Goal: Communication & Community: Answer question/provide support

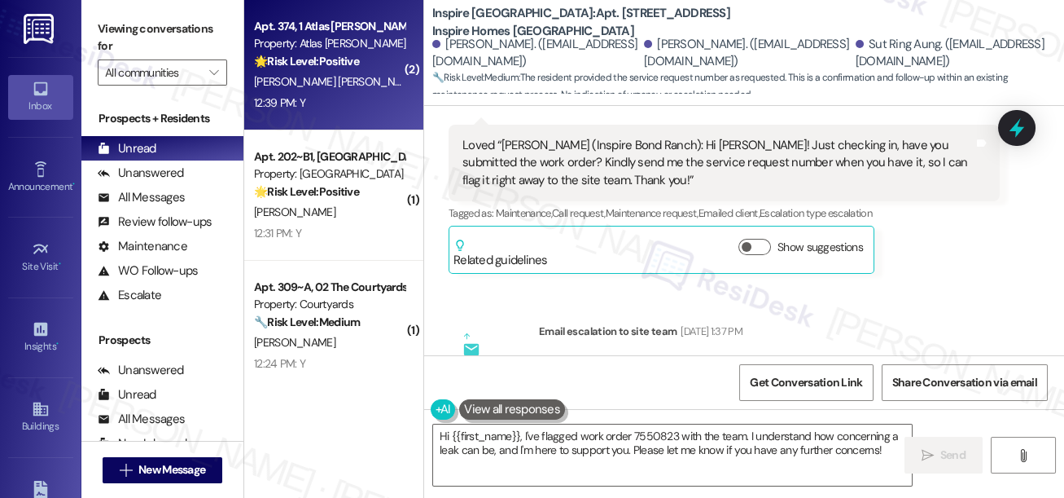
click at [347, 116] on div "Apt. 374, 1 Atlas [PERSON_NAME] Property: Atlas [PERSON_NAME] 🌟 Risk Level: Pos…" at bounding box center [333, 65] width 179 height 130
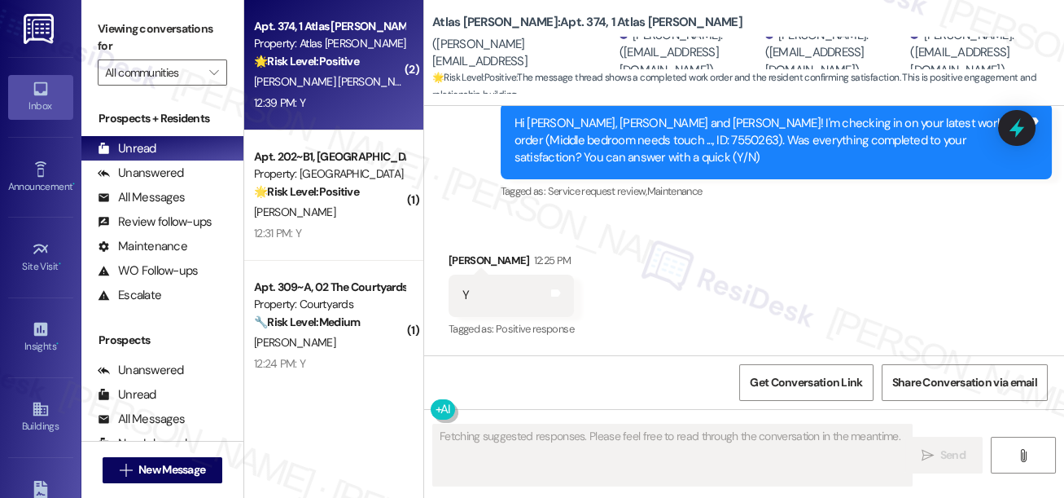
scroll to position [2789, 0]
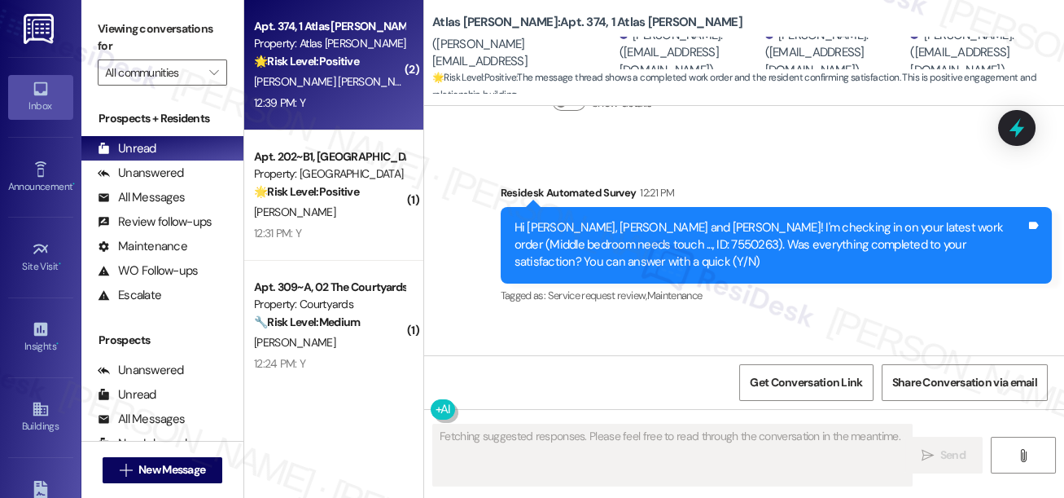
click at [652, 220] on div "Hi [PERSON_NAME], [PERSON_NAME] and [PERSON_NAME]! I'm checking in on your late…" at bounding box center [770, 245] width 511 height 52
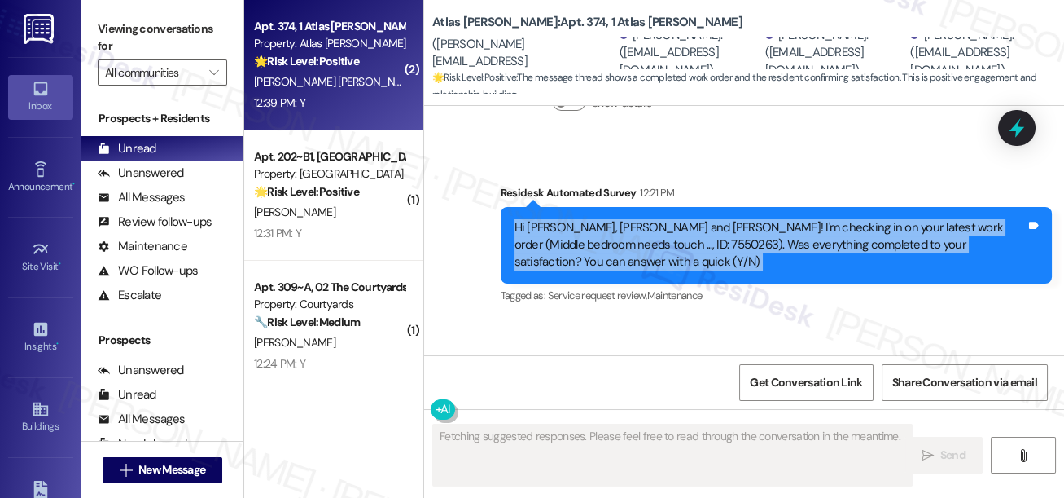
click at [652, 220] on div "Hi [PERSON_NAME], [PERSON_NAME] and [PERSON_NAME]! I'm checking in on your late…" at bounding box center [770, 245] width 511 height 52
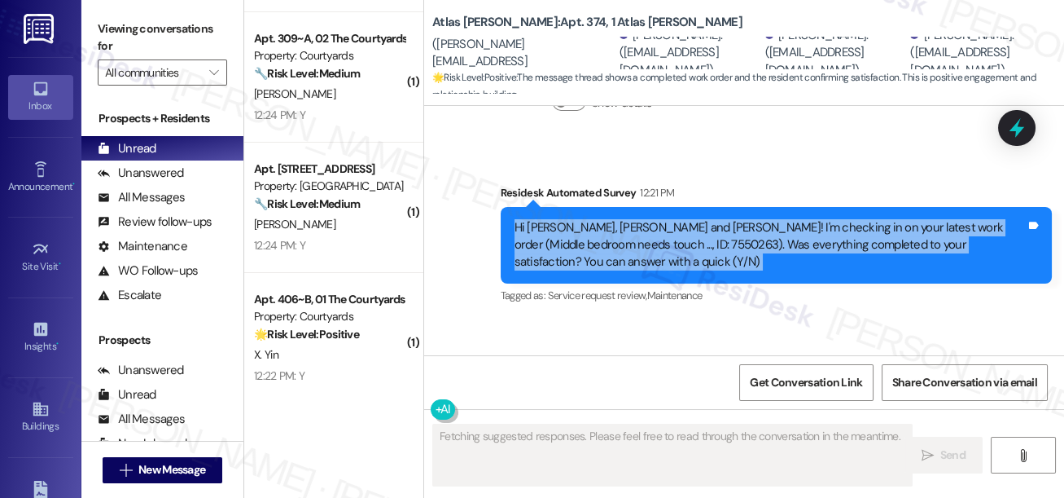
scroll to position [138, 0]
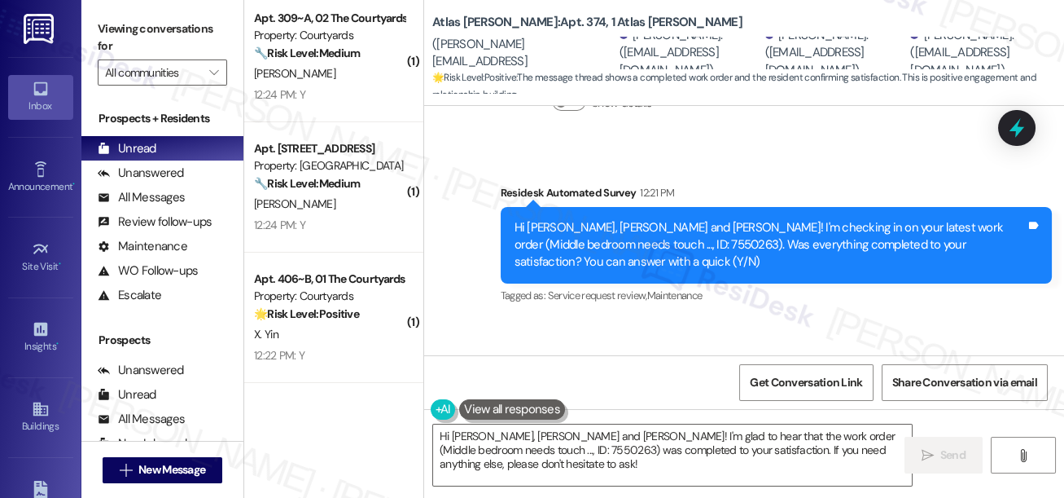
drag, startPoint x: 116, startPoint y: 22, endPoint x: 134, endPoint y: 44, distance: 28.4
click at [116, 22] on label "Viewing conversations for" at bounding box center [162, 37] width 129 height 43
click at [513, 463] on textarea "Hi [PERSON_NAME], [PERSON_NAME] and [PERSON_NAME]! I'm glad to hear that the wo…" at bounding box center [672, 454] width 479 height 61
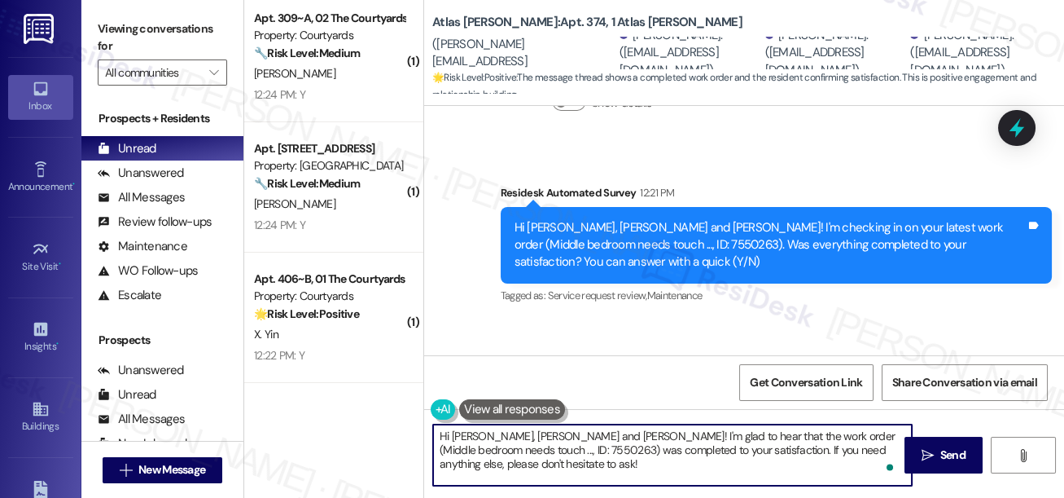
click at [569, 458] on textarea "Hi [PERSON_NAME], [PERSON_NAME] and [PERSON_NAME]! I'm glad to hear that the wo…" at bounding box center [672, 454] width 479 height 61
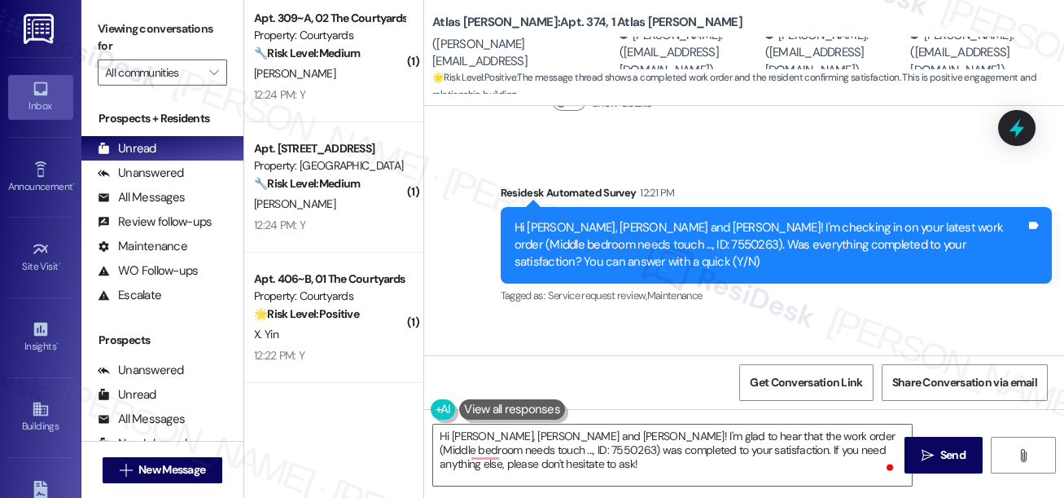
drag, startPoint x: 96, startPoint y: 19, endPoint x: 119, endPoint y: 45, distance: 34.6
click at [96, 19] on div "Viewing conversations for All communities " at bounding box center [162, 51] width 162 height 102
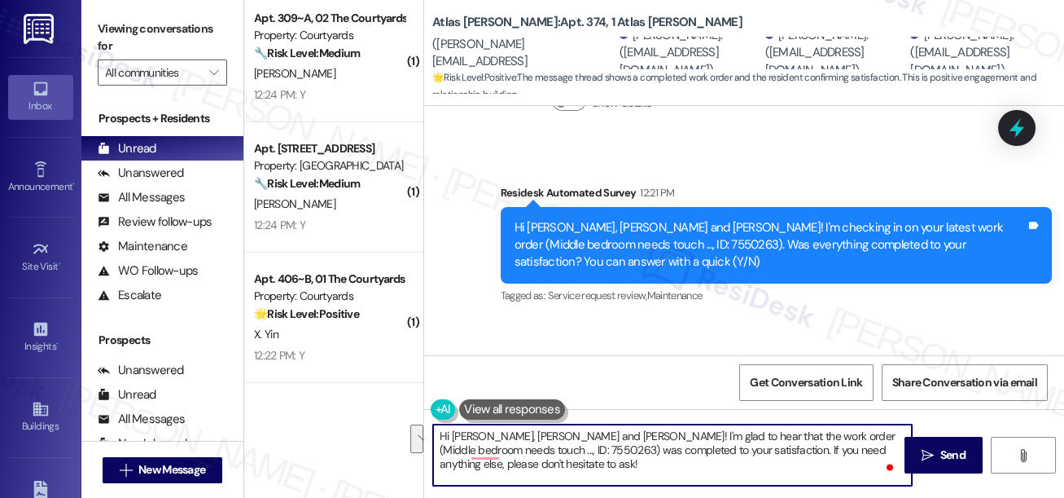
drag, startPoint x: 704, startPoint y: 472, endPoint x: 745, endPoint y: 448, distance: 48.2
click at [745, 448] on textarea "Hi [PERSON_NAME], [PERSON_NAME] and [PERSON_NAME]! I'm glad to hear that the wo…" at bounding box center [672, 454] width 479 height 61
paste textarea "I may also ask....has {{property}} been living up to your expectations so far?"
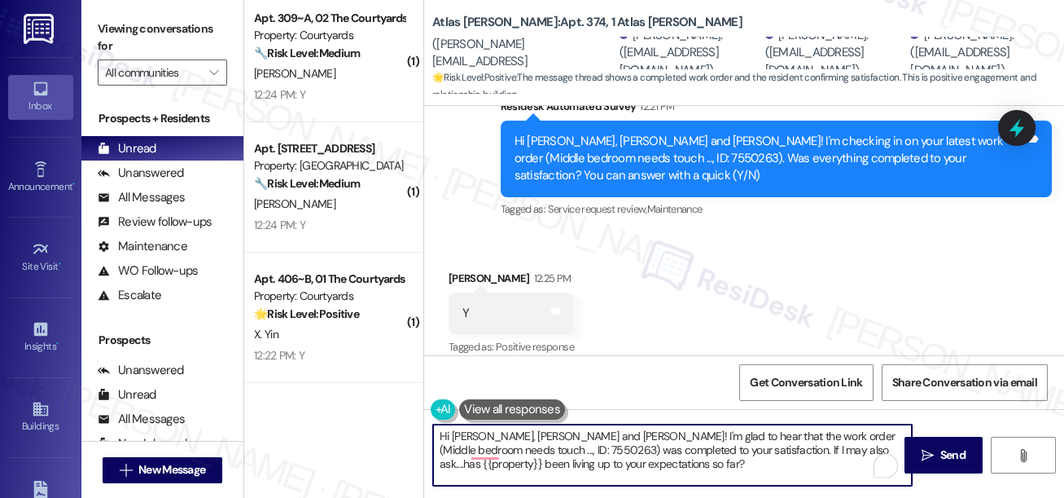
scroll to position [2936, 0]
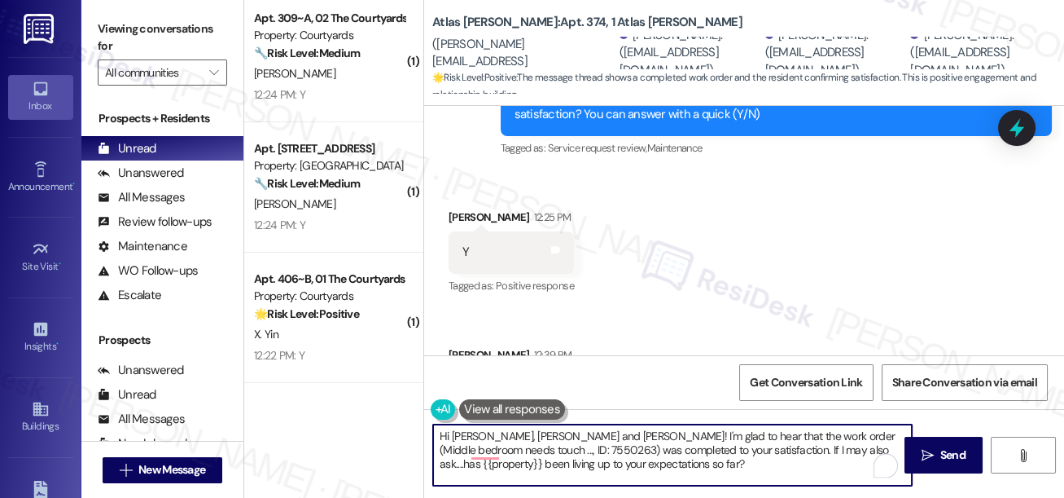
click at [464, 208] on div "[PERSON_NAME] 12:25 PM" at bounding box center [511, 219] width 125 height 23
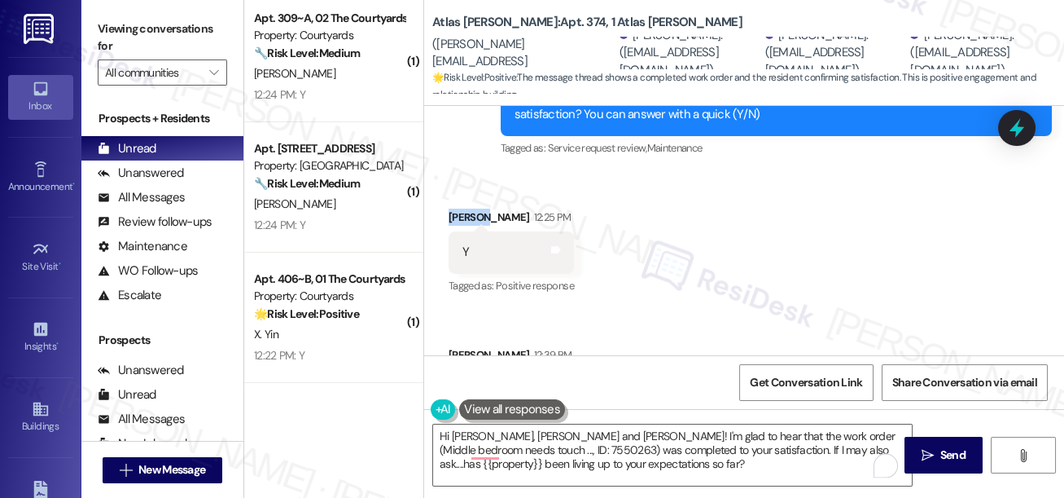
click at [464, 208] on div "[PERSON_NAME] 12:25 PM" at bounding box center [511, 219] width 125 height 23
copy div "[PERSON_NAME]"
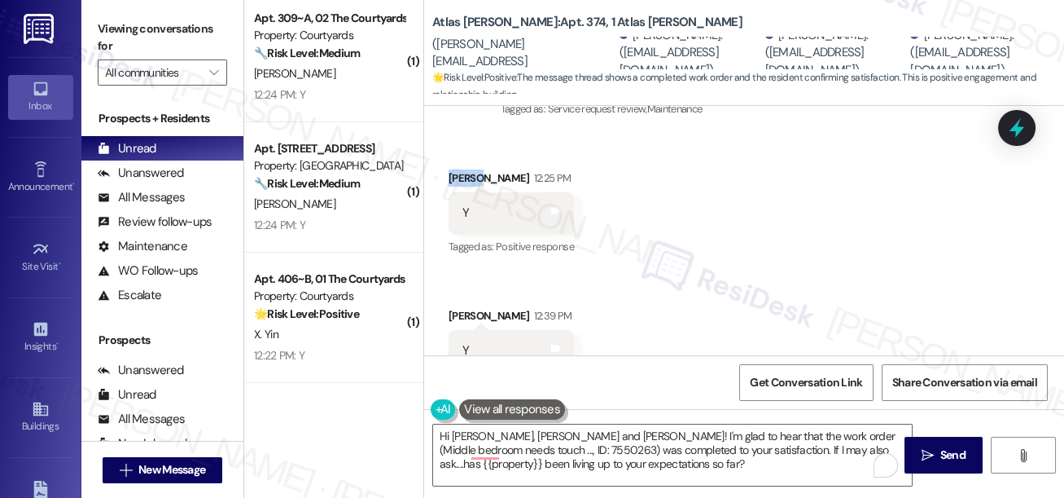
scroll to position [3011, 0]
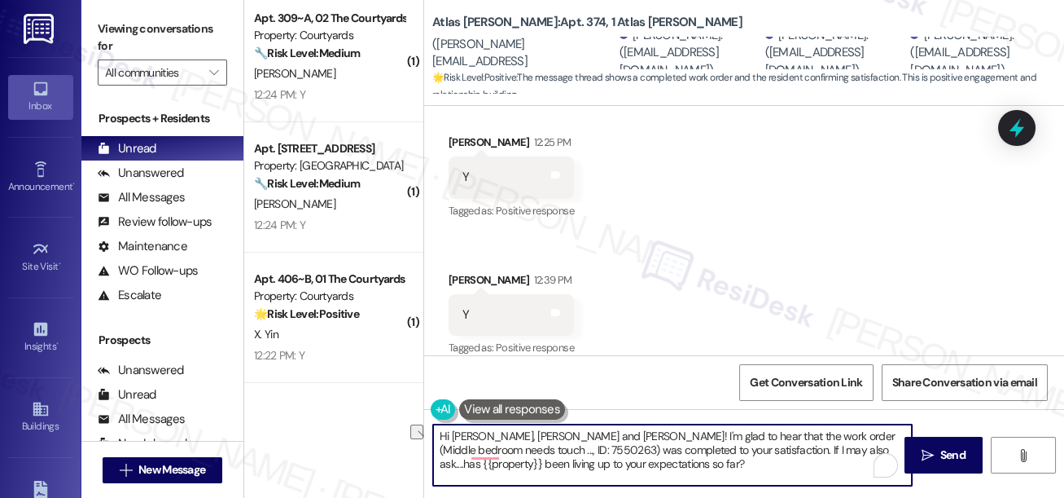
drag, startPoint x: 561, startPoint y: 433, endPoint x: 517, endPoint y: 432, distance: 44.0
click at [517, 432] on textarea "Hi [PERSON_NAME], [PERSON_NAME] and [PERSON_NAME]! I'm glad to hear that the wo…" at bounding box center [672, 454] width 479 height 61
click at [657, 438] on textarea "Hi [PERSON_NAME], [PERSON_NAME] and [PERSON_NAME]! I'm glad to hear that the wo…" at bounding box center [672, 454] width 479 height 61
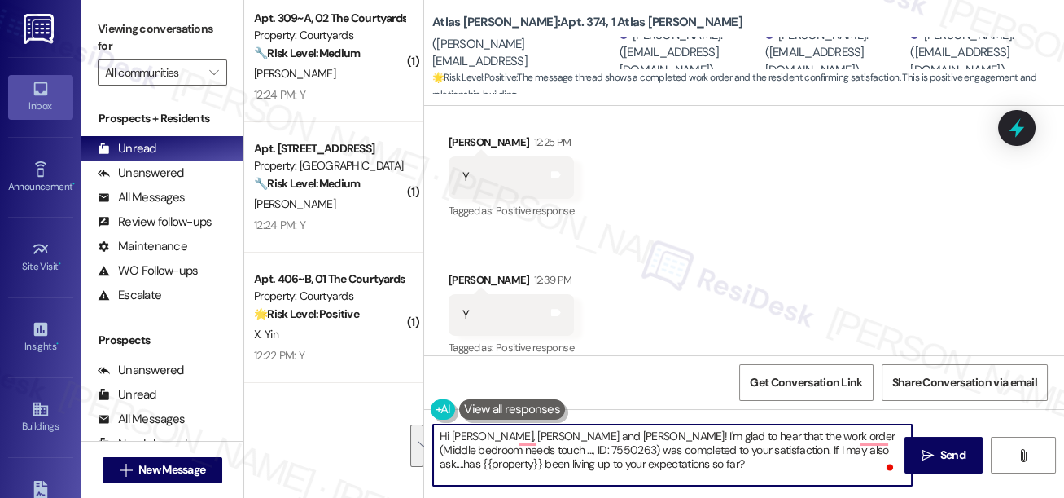
click at [634, 459] on textarea "Hi [PERSON_NAME], [PERSON_NAME] and [PERSON_NAME]! I'm glad to hear that the wo…" at bounding box center [672, 454] width 479 height 61
drag, startPoint x: 745, startPoint y: 436, endPoint x: 506, endPoint y: 450, distance: 239.9
click at [506, 450] on textarea "Hi [PERSON_NAME], [PERSON_NAME] and [PERSON_NAME]! I'm glad to hear that the wo…" at bounding box center [672, 454] width 479 height 61
click at [682, 447] on textarea "Hi [PERSON_NAME], [PERSON_NAME] and [PERSON_NAME]! I'm glad to hear that the wo…" at bounding box center [672, 454] width 479 height 61
drag, startPoint x: 740, startPoint y: 433, endPoint x: 502, endPoint y: 452, distance: 239.4
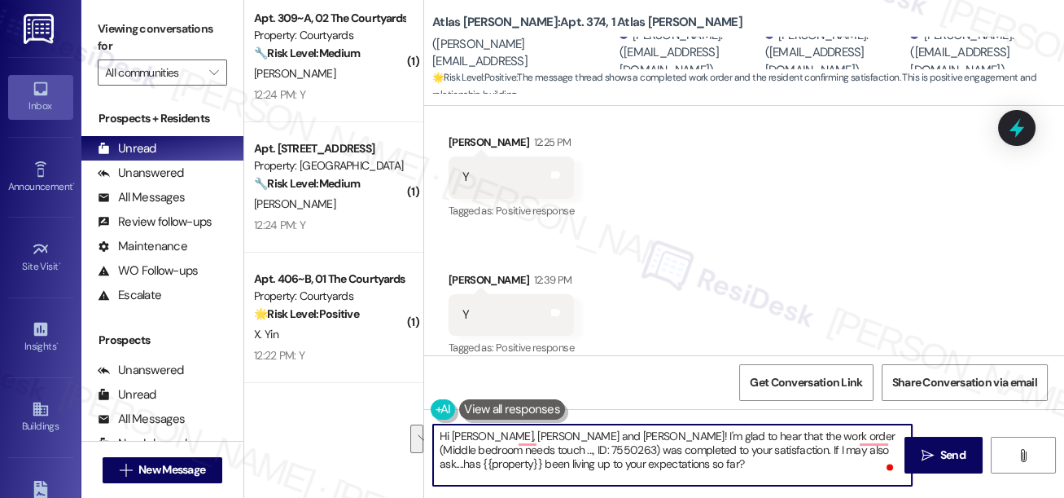
click at [502, 452] on textarea "Hi [PERSON_NAME], [PERSON_NAME] and [PERSON_NAME]! I'm glad to hear that the wo…" at bounding box center [672, 454] width 479 height 61
click at [573, 458] on textarea "Hi [PERSON_NAME], [PERSON_NAME] and [PERSON_NAME]! I'm glad to hear that the wo…" at bounding box center [672, 454] width 479 height 61
click at [687, 448] on textarea "Hi [PERSON_NAME], [PERSON_NAME] and [PERSON_NAME]! I'm glad to hear that the wo…" at bounding box center [672, 454] width 479 height 61
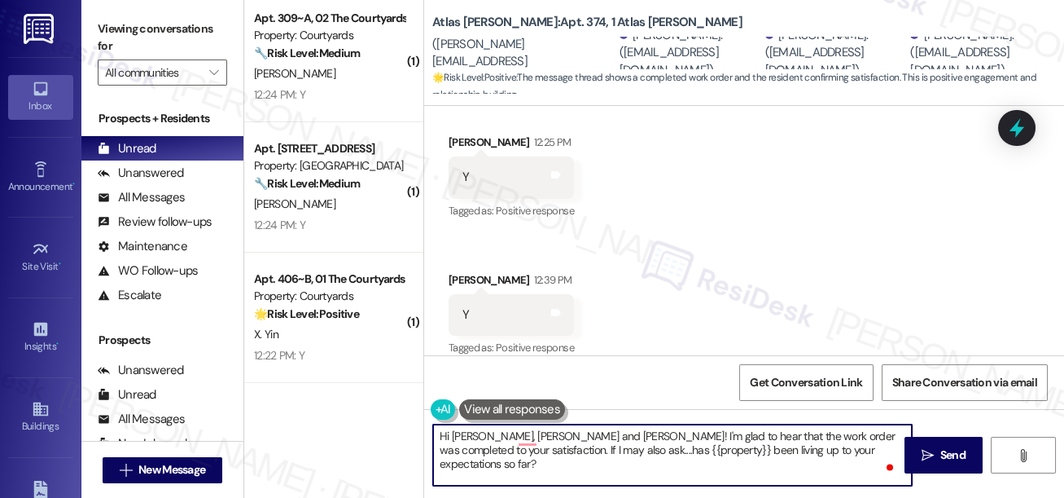
click at [682, 437] on textarea "Hi [PERSON_NAME], [PERSON_NAME] and [PERSON_NAME]! I'm glad to hear that the wo…" at bounding box center [672, 454] width 479 height 61
drag, startPoint x: 688, startPoint y: 438, endPoint x: 705, endPoint y: 440, distance: 17.2
click at [688, 438] on textarea "Hi [PERSON_NAME], [PERSON_NAME] and [PERSON_NAME]! I'm glad to hear that the wo…" at bounding box center [672, 454] width 479 height 61
type textarea "Hi [PERSON_NAME], [PERSON_NAME] and [PERSON_NAME]! I'm glad to hear that the la…"
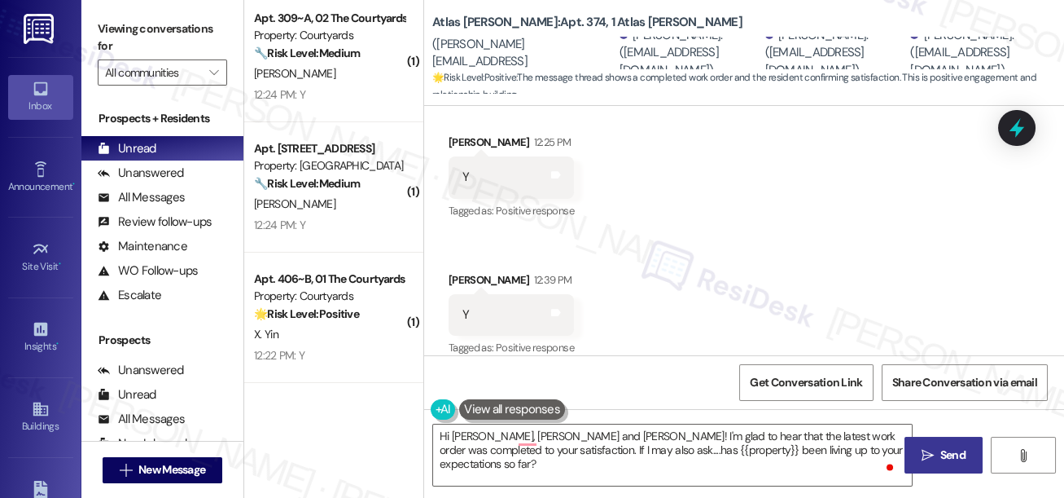
click at [954, 438] on button " Send" at bounding box center [944, 455] width 79 height 37
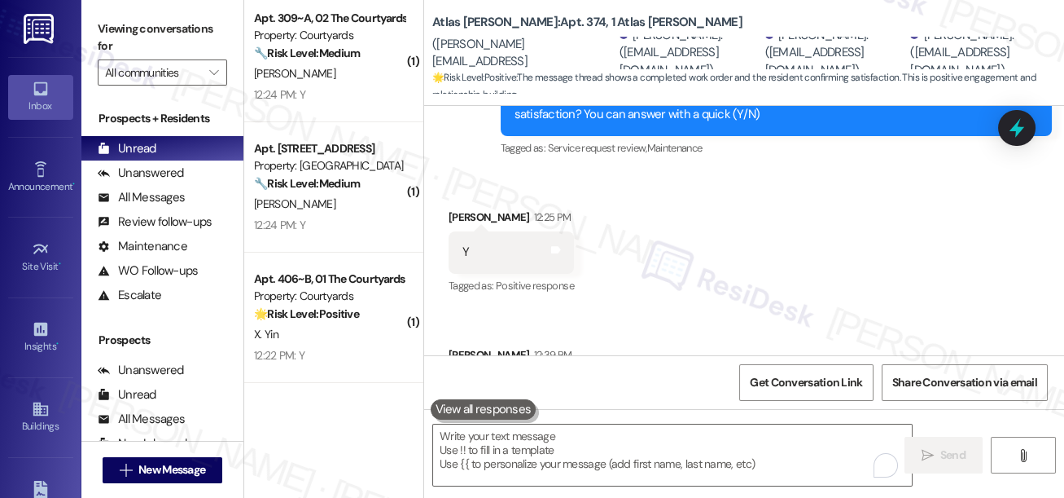
scroll to position [3142, 0]
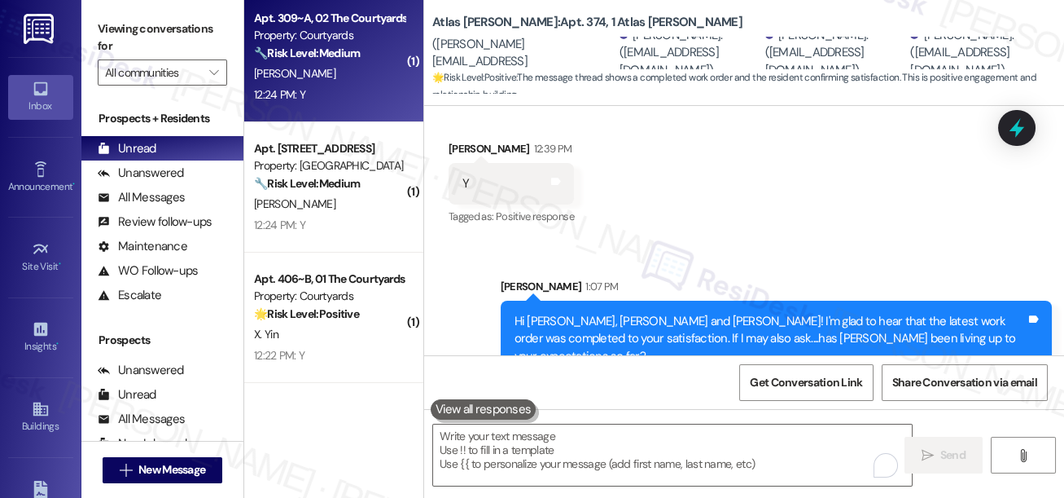
click at [333, 101] on div "12:24 PM: Y 12:24 PM: Y" at bounding box center [329, 95] width 154 height 20
type textarea "Fetching suggested responses. Please feel free to read through the conversation…"
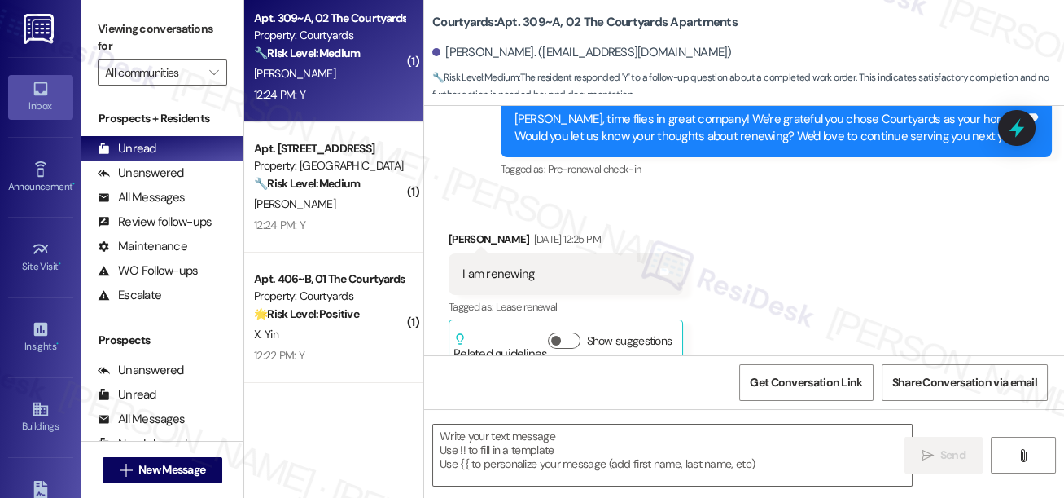
type textarea "Fetching suggested responses. Please feel free to read through the conversation…"
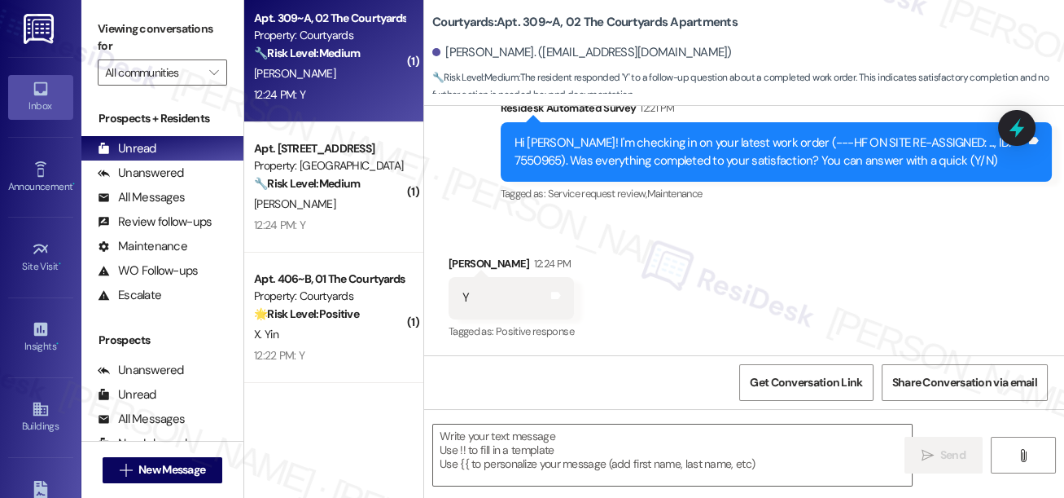
scroll to position [8, 0]
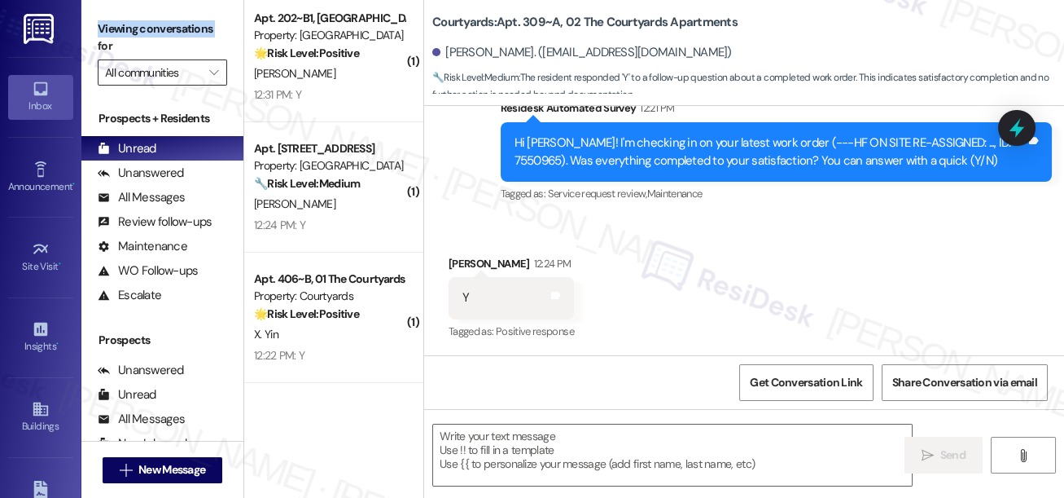
drag, startPoint x: 98, startPoint y: 38, endPoint x: 134, endPoint y: 66, distance: 45.3
click at [98, 37] on label "Viewing conversations for" at bounding box center [162, 37] width 129 height 43
click at [455, 452] on textarea at bounding box center [672, 454] width 479 height 61
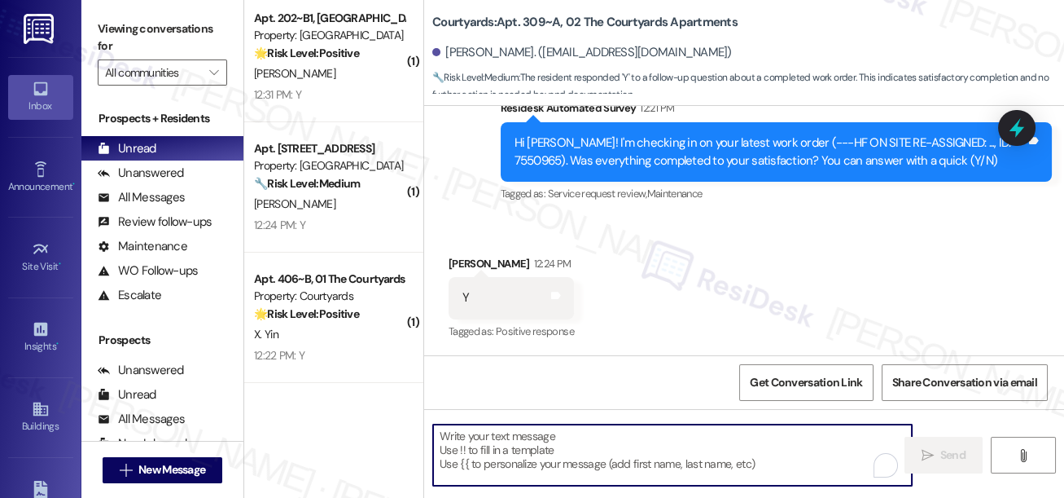
paste textarea "Hi {{first_name}}! I'm glad to hear that the latest work order was completed to…"
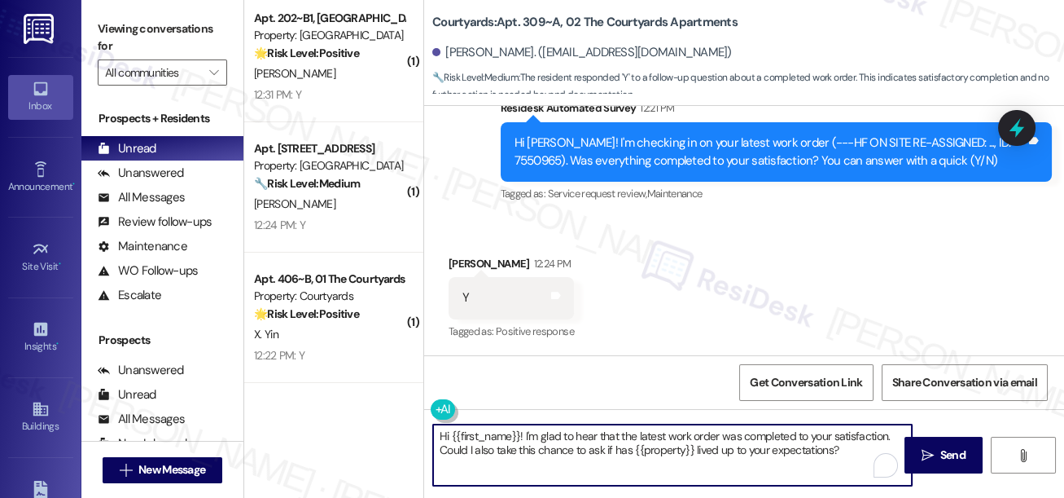
type textarea "Hi {{first_name}}! I'm glad to hear that the latest work order was completed to…"
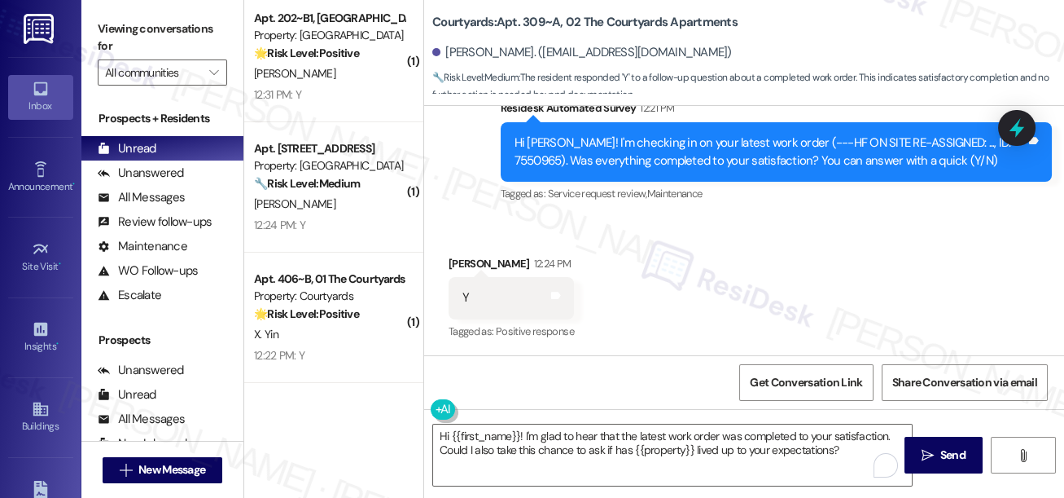
click at [463, 255] on div "[PERSON_NAME] 12:24 PM" at bounding box center [511, 266] width 125 height 23
drag, startPoint x: 931, startPoint y: 448, endPoint x: 658, endPoint y: 446, distance: 272.8
click at [658, 446] on div "Hi {{first_name}}! I'm glad to hear that the latest work order was completed to…" at bounding box center [744, 470] width 640 height 122
click at [949, 452] on span "Send" at bounding box center [953, 454] width 25 height 17
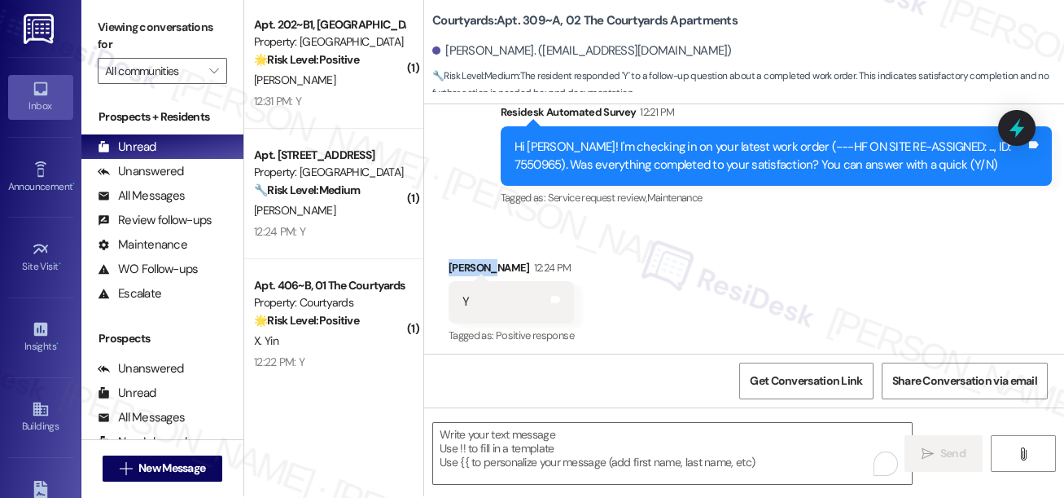
scroll to position [1047, 0]
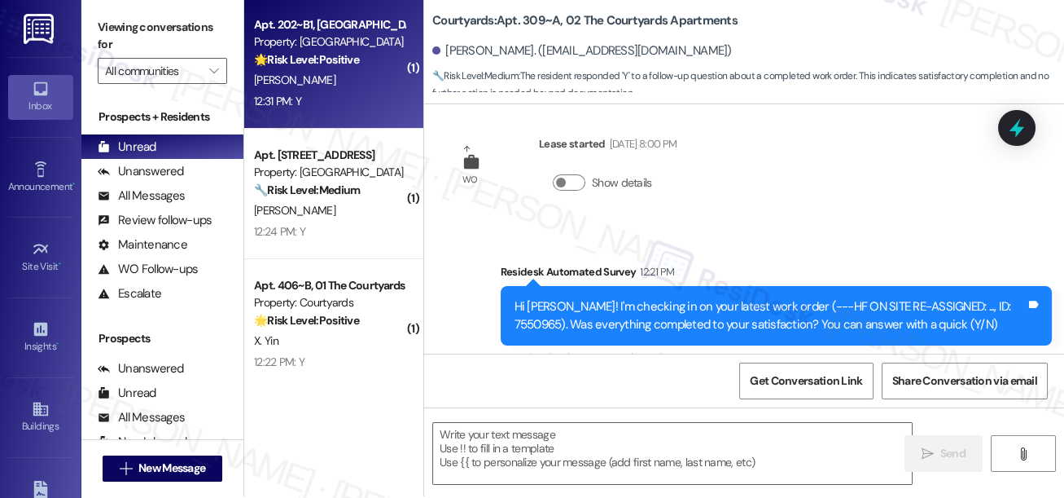
type textarea "Fetching suggested responses. Please feel free to read through the conversation…"
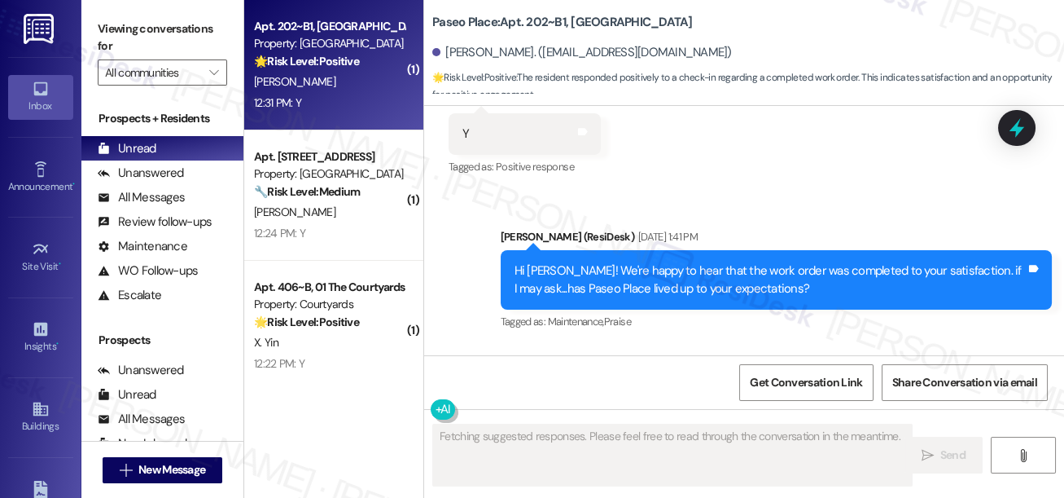
scroll to position [1212, 0]
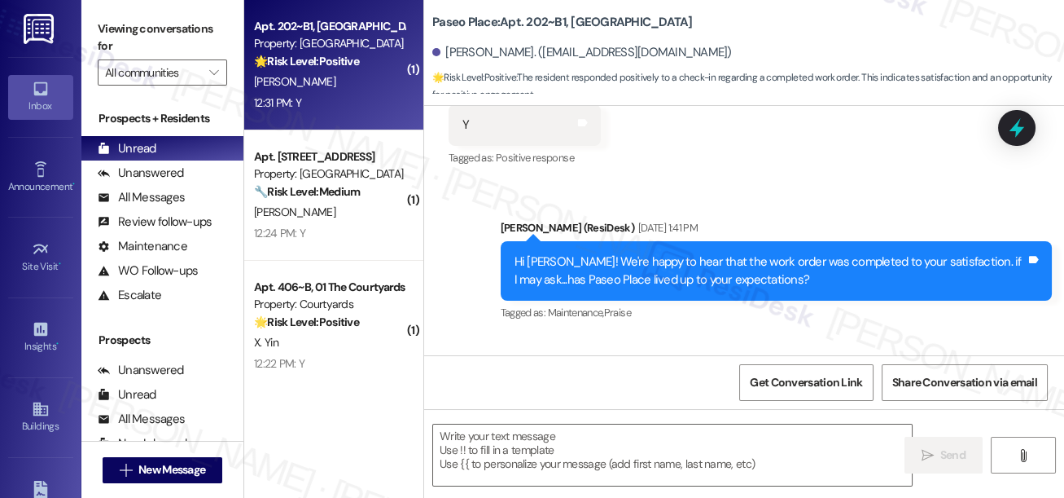
click at [652, 253] on div "Hi [PERSON_NAME]! We're happy to hear that the work order was completed to your…" at bounding box center [770, 270] width 511 height 35
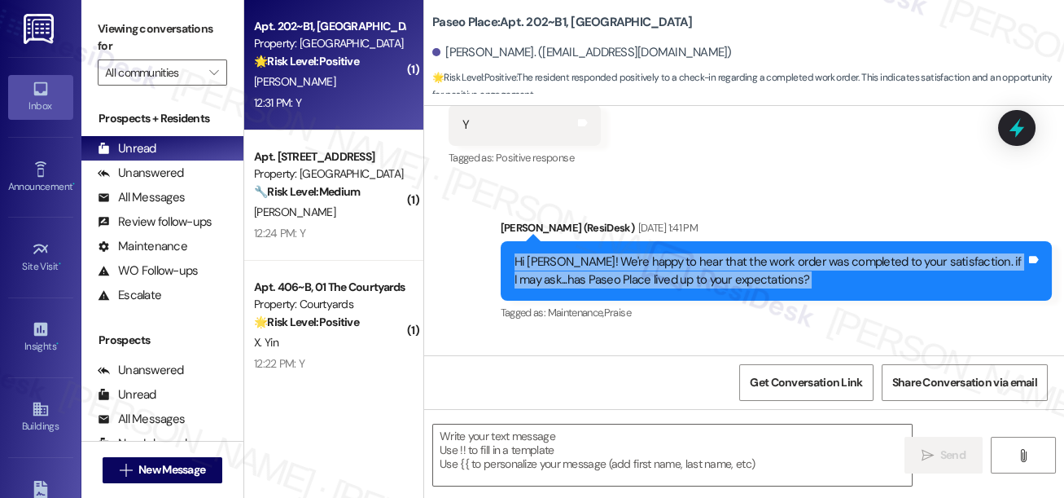
click at [652, 253] on div "Hi [PERSON_NAME]! We're happy to hear that the work order was completed to your…" at bounding box center [770, 270] width 511 height 35
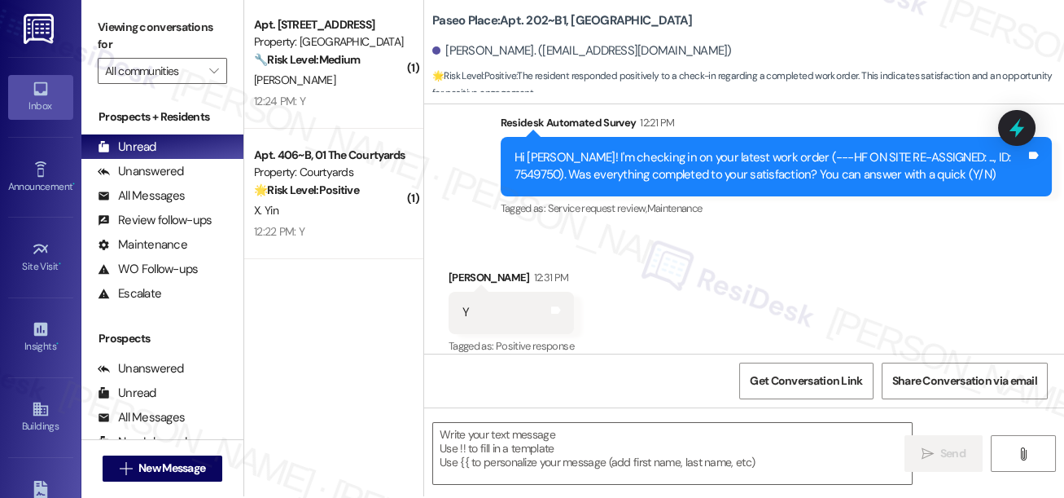
scroll to position [2, 0]
click at [547, 444] on textarea at bounding box center [672, 453] width 479 height 61
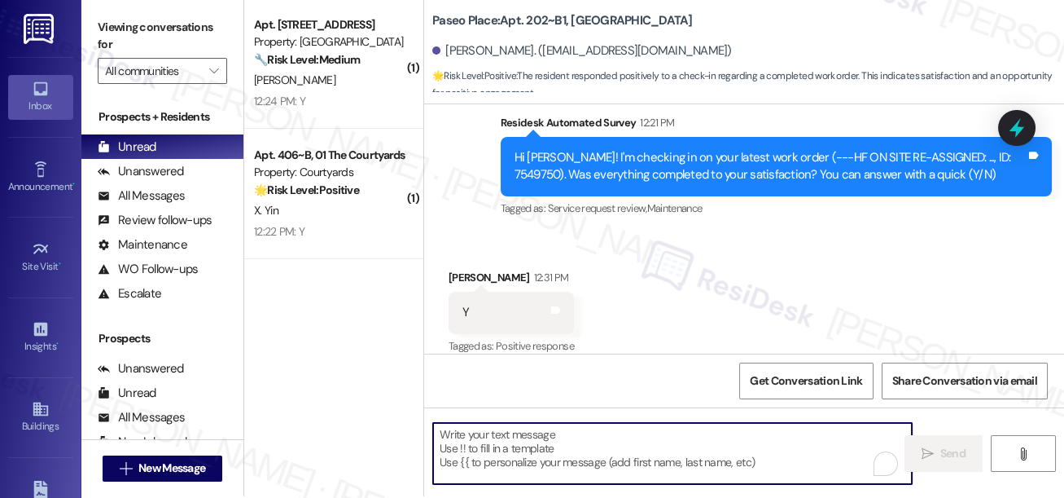
paste textarea "Hi {{first_name}}! I'm glad to hear that the latest work order was completed to…"
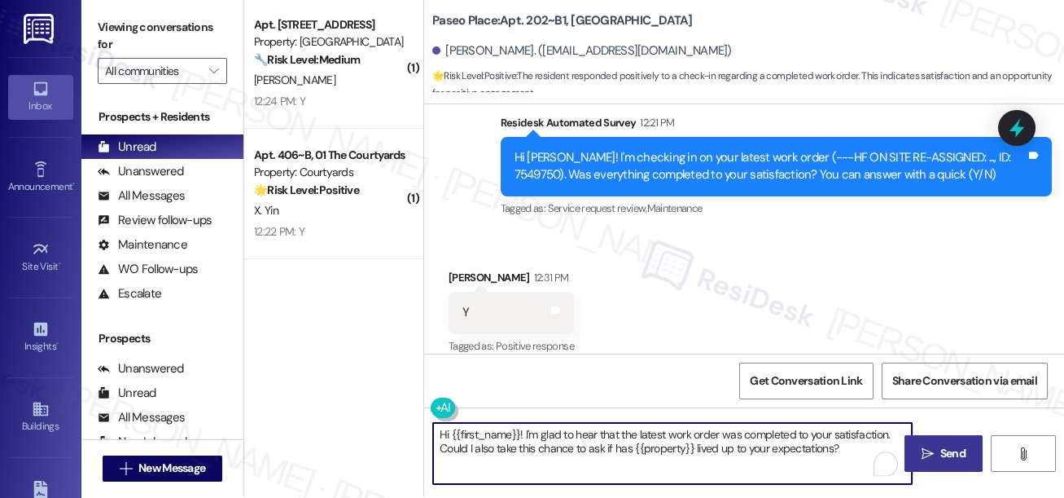
click at [464, 269] on div "[PERSON_NAME] 12:31 PM" at bounding box center [511, 280] width 125 height 23
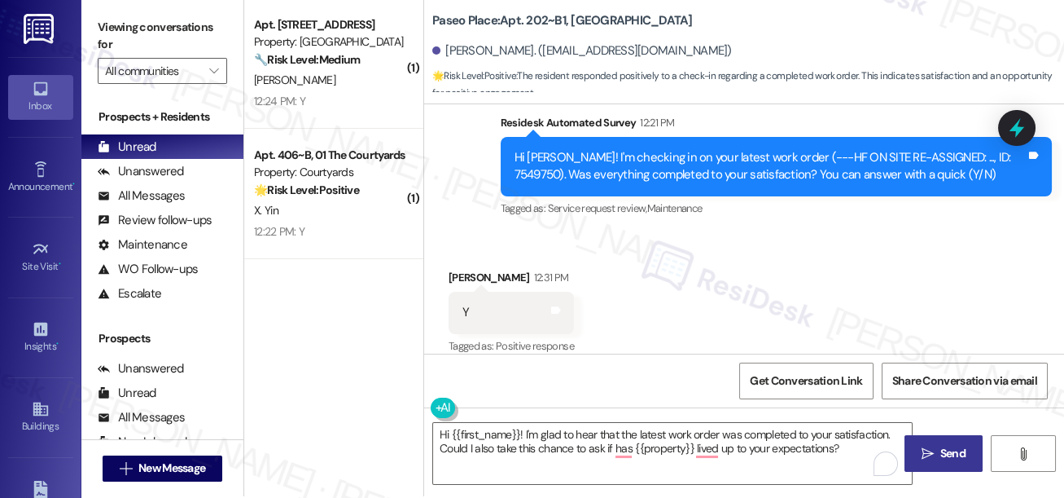
click at [97, 13] on div "Viewing conversations for All communities " at bounding box center [162, 49] width 162 height 102
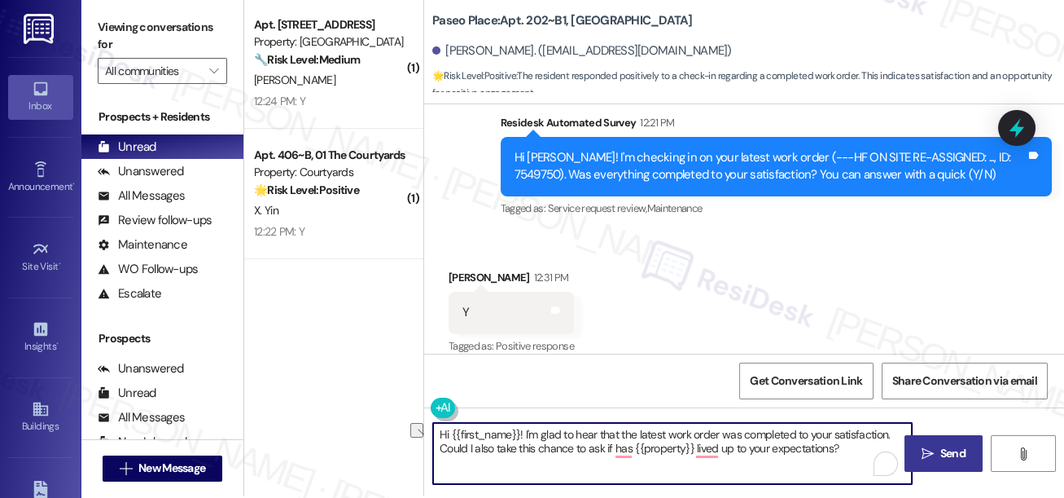
drag, startPoint x: 845, startPoint y: 449, endPoint x: 435, endPoint y: 463, distance: 409.9
click at [435, 463] on textarea "Hi {{first_name}}! I'm glad to hear that the latest work order was completed to…" at bounding box center [672, 453] width 479 height 61
paste textarea "If I may also ask....has {{property}} been living up to your expectations so fa…"
type textarea "Hi {{first_name}}! I'm glad to hear that the latest work order was completed to…"
click at [919, 446] on span " Send" at bounding box center [944, 453] width 51 height 17
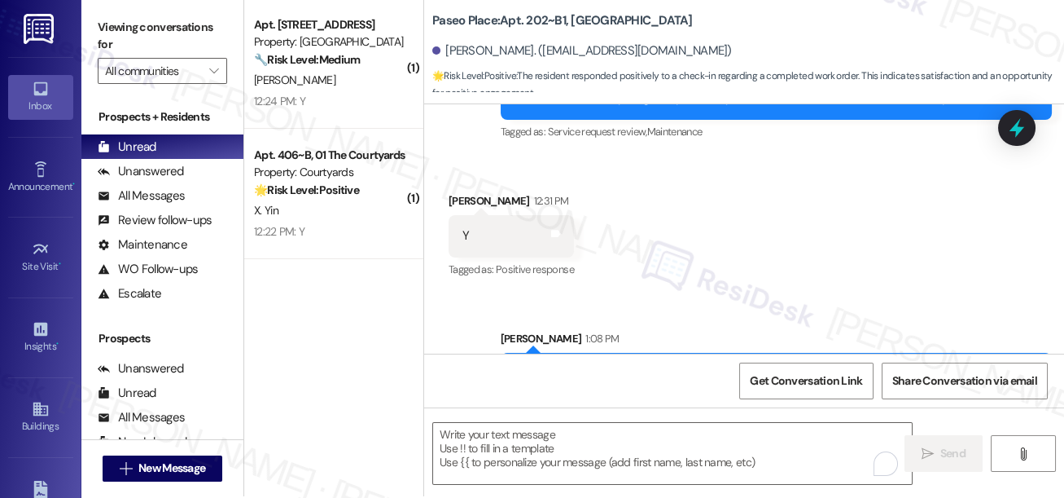
scroll to position [1728, 0]
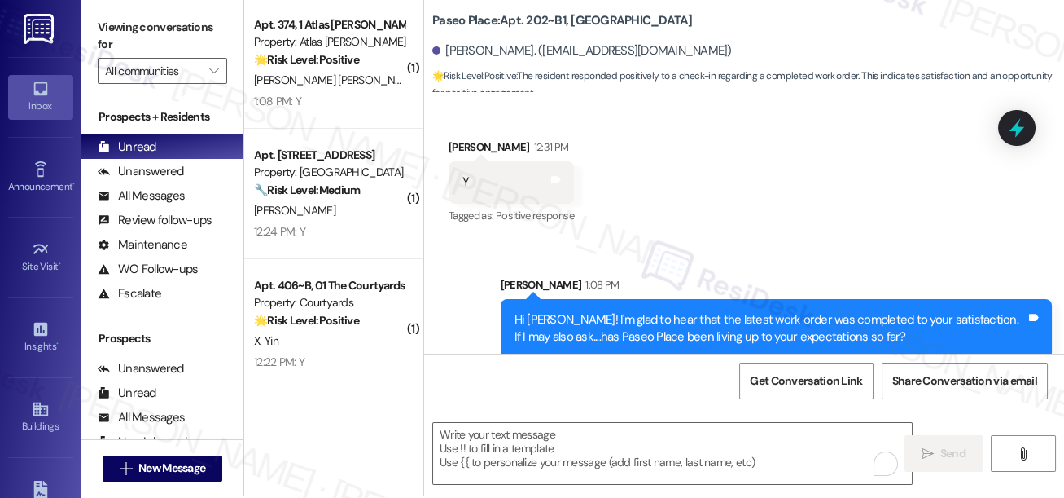
click at [690, 311] on div "Hi [PERSON_NAME]! I'm glad to hear that the latest work order was completed to …" at bounding box center [770, 328] width 511 height 35
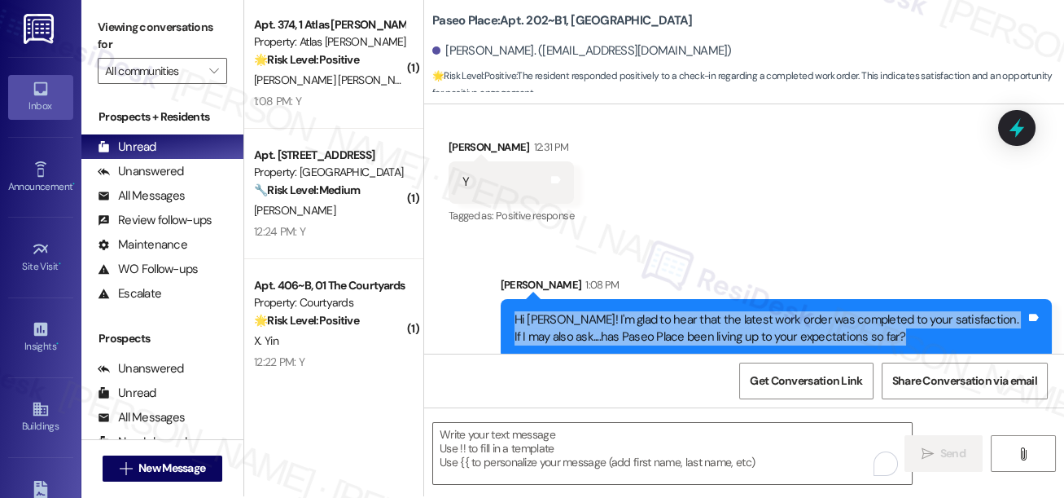
click at [690, 311] on div "Hi [PERSON_NAME]! I'm glad to hear that the latest work order was completed to …" at bounding box center [770, 328] width 511 height 35
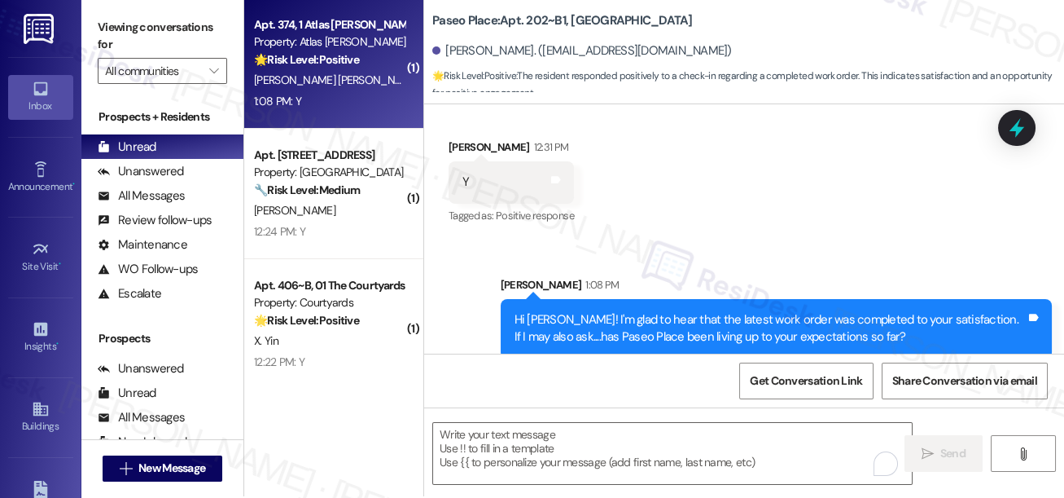
click at [341, 81] on span "[PERSON_NAME] [PERSON_NAME]" at bounding box center [339, 79] width 170 height 15
type textarea "Fetching suggested responses. Please feel free to read through the conversation…"
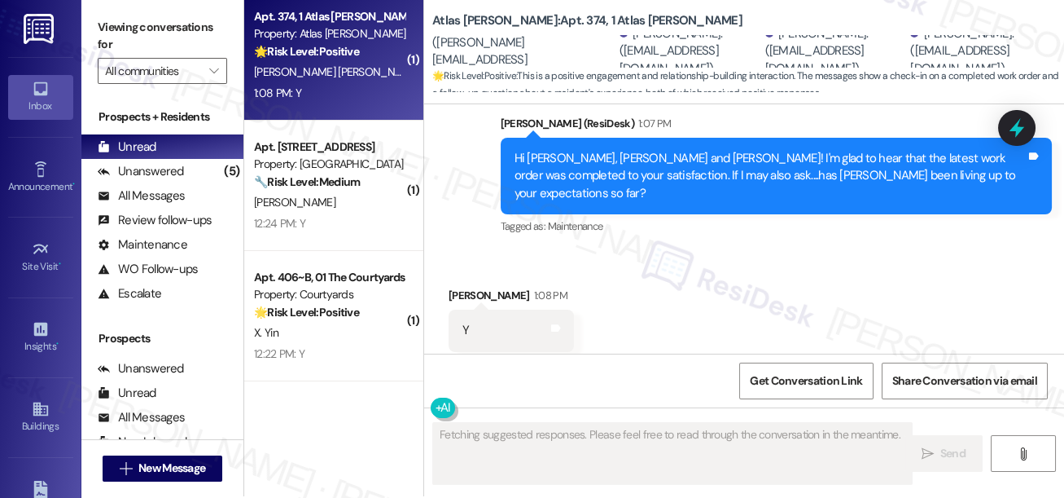
scroll to position [0, 0]
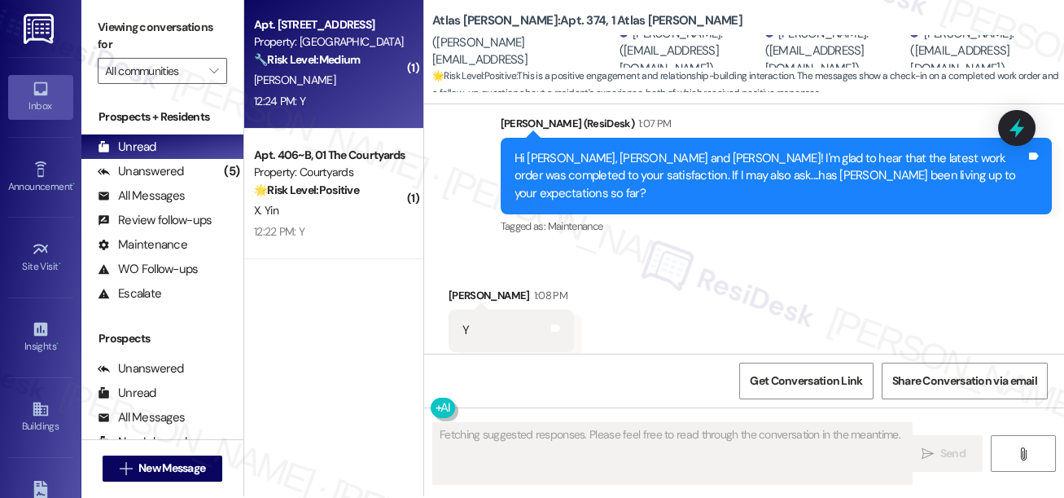
click at [330, 88] on div "[PERSON_NAME]" at bounding box center [329, 80] width 154 height 20
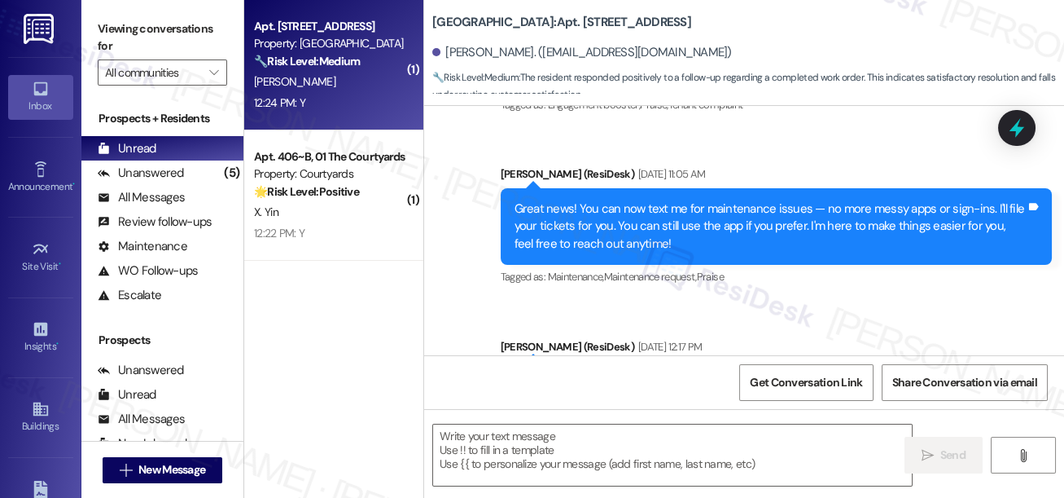
type textarea "Fetching suggested responses. Please feel free to read through the conversation…"
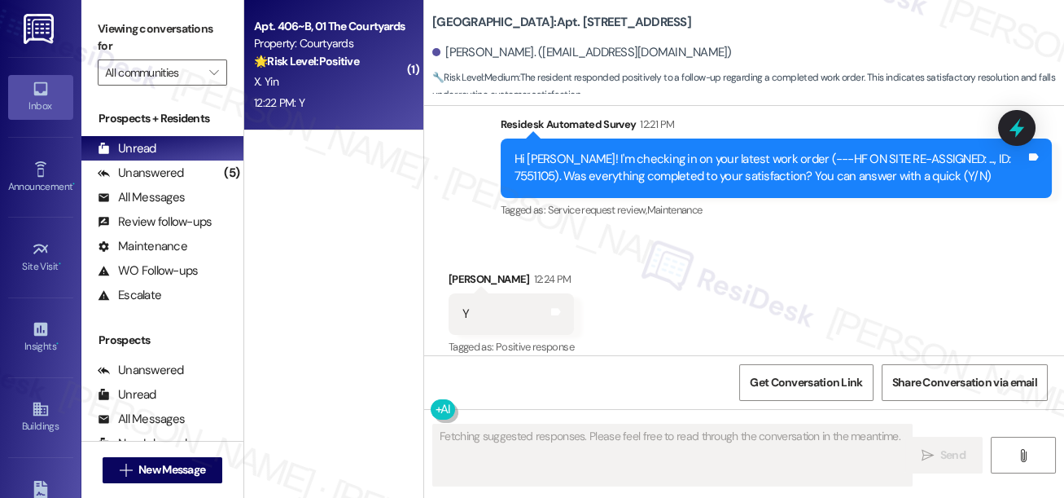
click at [342, 93] on div "12:22 PM: Y 12:22 PM: Y" at bounding box center [329, 103] width 154 height 20
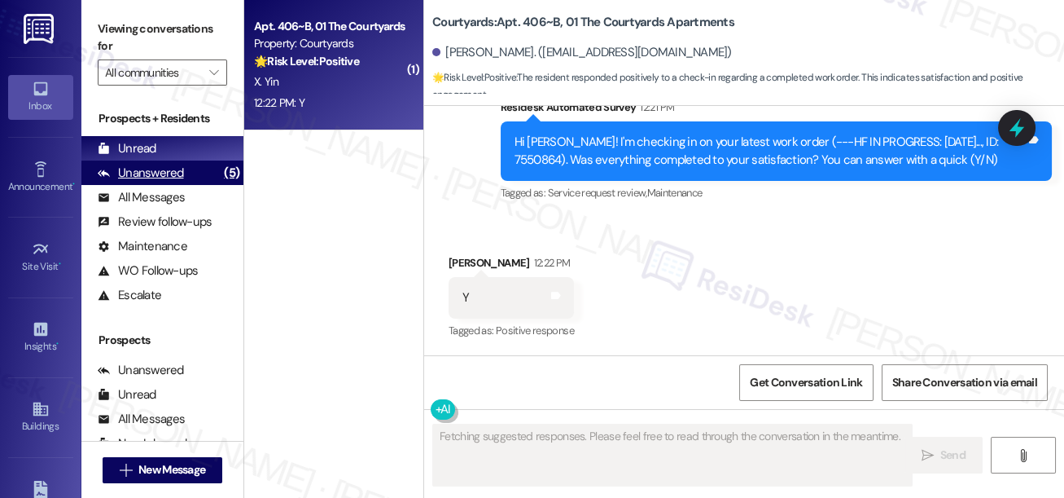
click at [178, 178] on div "Unanswered" at bounding box center [141, 173] width 86 height 17
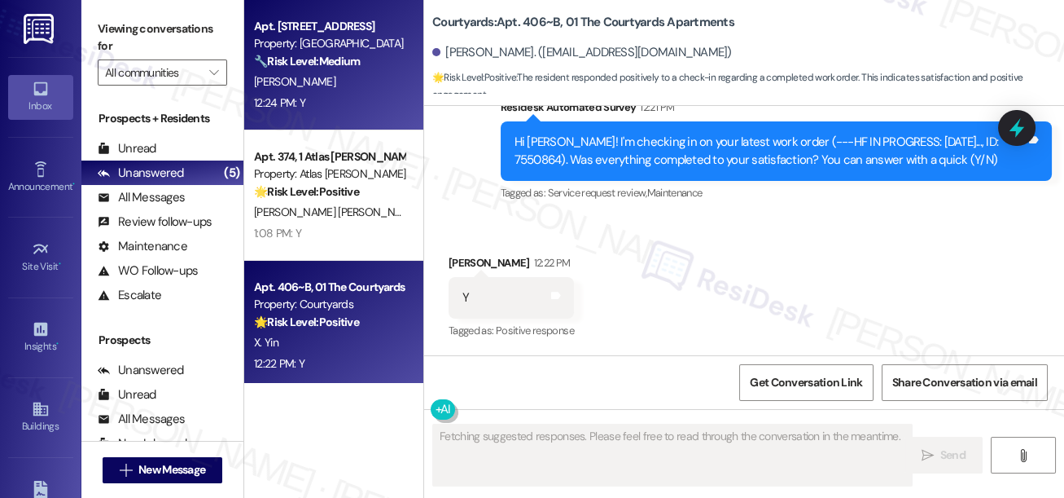
click at [363, 71] on div "Apt. [STREET_ADDRESS] Property: [GEOGRAPHIC_DATA] 🔧 Risk Level: Medium The resi…" at bounding box center [329, 43] width 154 height 55
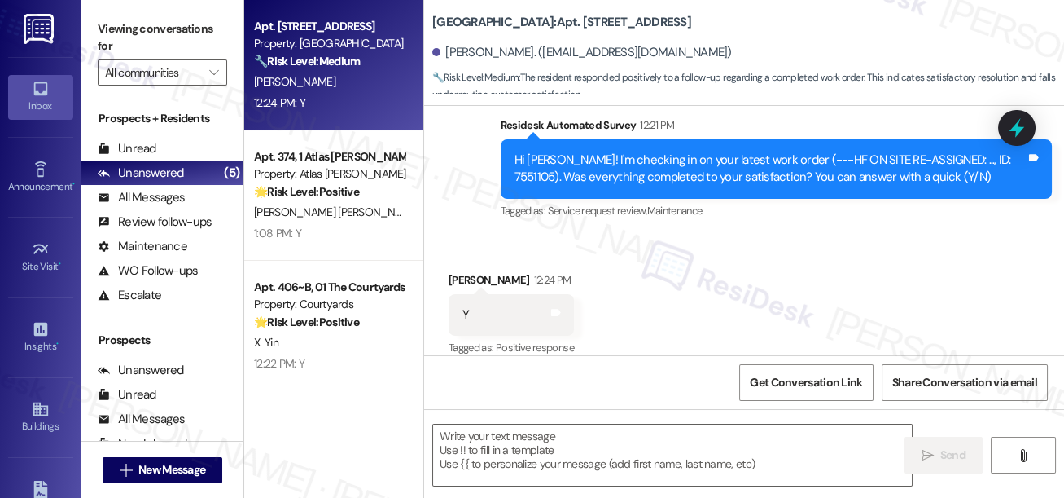
scroll to position [2011, 0]
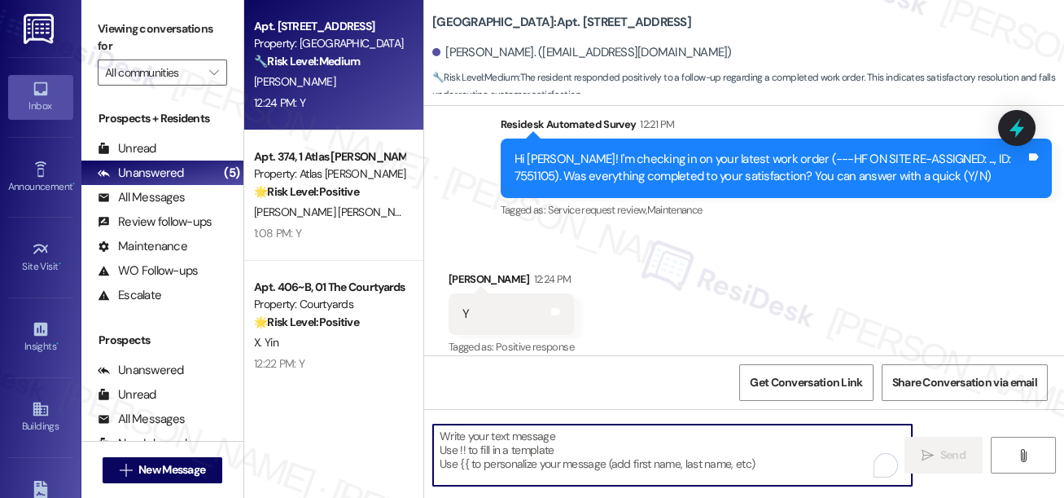
click at [690, 443] on textarea "To enrich screen reader interactions, please activate Accessibility in Grammarl…" at bounding box center [672, 454] width 479 height 61
paste textarea "If I may also ask....has {{property}} been living up to your expectations so fa…"
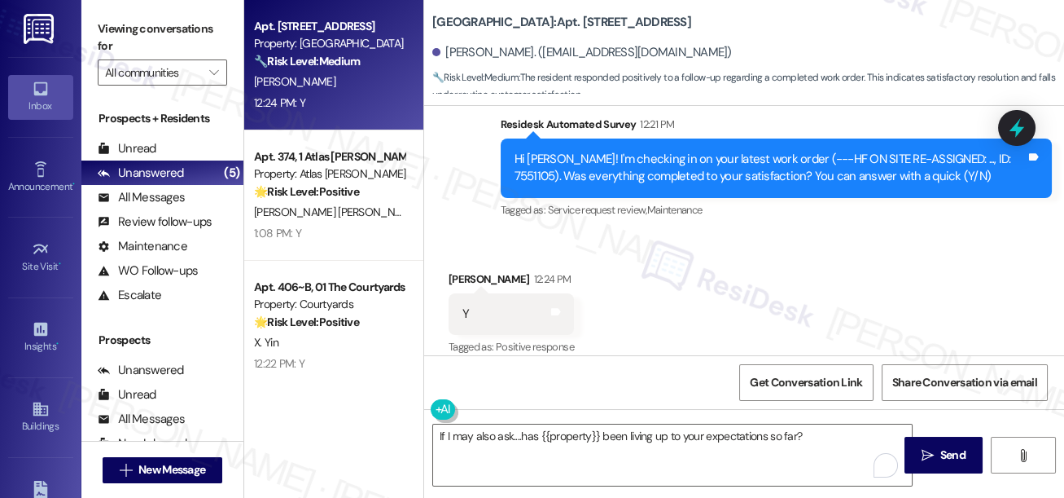
drag, startPoint x: 110, startPoint y: 26, endPoint x: 187, endPoint y: 121, distance: 122.1
click at [110, 25] on label "Viewing conversations for" at bounding box center [162, 37] width 129 height 43
click at [440, 437] on textarea "If I may also ask....has {{property}} been living up to your expectations so fa…" at bounding box center [672, 454] width 479 height 61
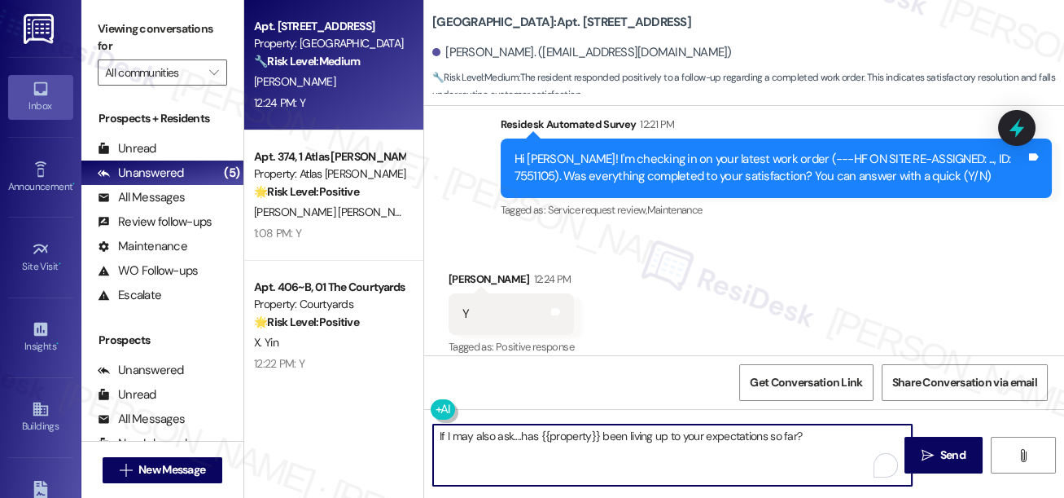
paste textarea "Hi {{first_name}}! I'm glad to hear that the latest work order was completed to…"
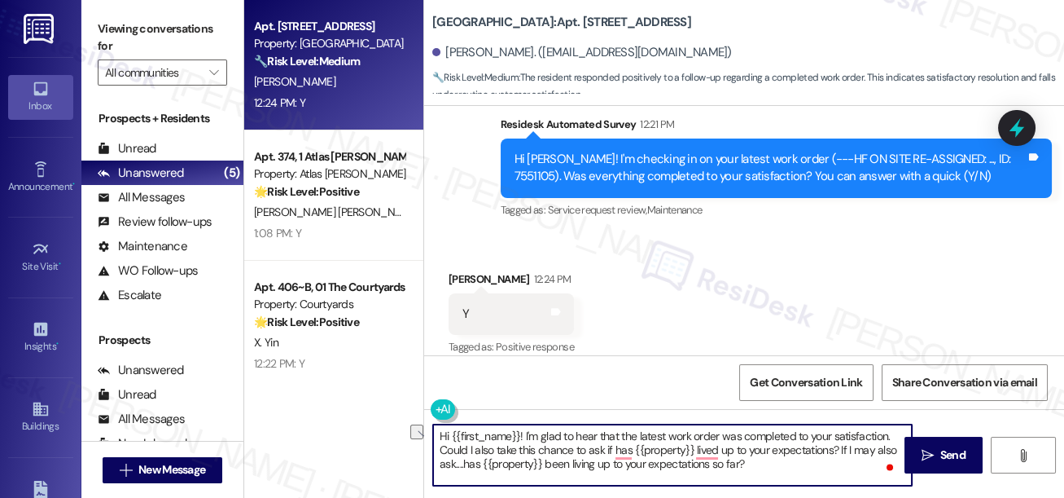
drag, startPoint x: 437, startPoint y: 451, endPoint x: 838, endPoint y: 448, distance: 401.5
click at [840, 449] on textarea "Hi {{first_name}}! I'm glad to hear that the latest work order was completed to…" at bounding box center [672, 454] width 479 height 61
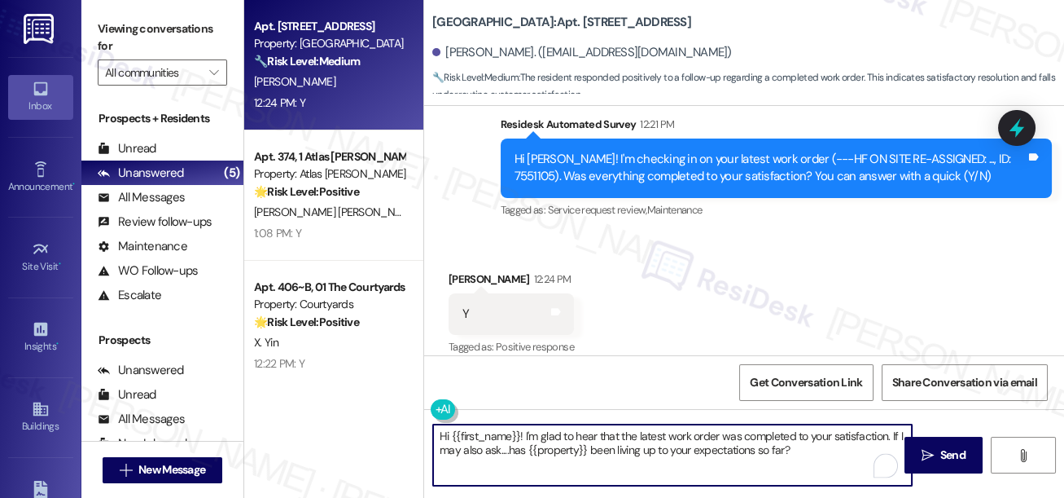
click at [577, 445] on textarea "Hi {{first_name}}! I'm glad to hear that the latest work order was completed to…" at bounding box center [672, 454] width 479 height 61
click at [595, 439] on textarea "Hi {{first_name}}! I'm glad to hear that the latest work order was completed to…" at bounding box center [672, 454] width 479 height 61
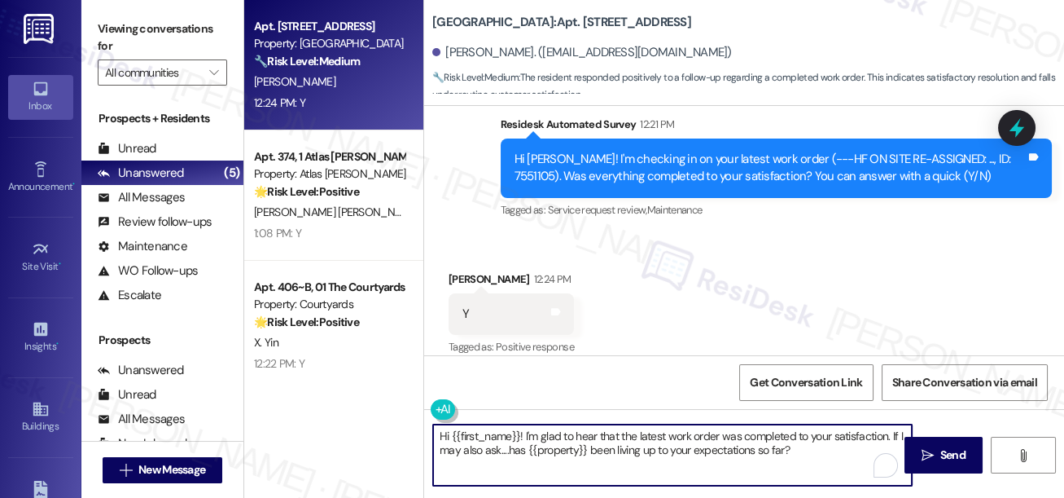
click at [595, 439] on textarea "Hi {{first_name}}! I'm glad to hear that the latest work order was completed to…" at bounding box center [672, 454] width 479 height 61
type textarea "Hi {{first_name}}! I'm glad to hear that the latest work order was completed to…"
click at [617, 351] on div "Received via SMS Kadin Fang 12:24 PM Y Tags and notes Tagged as: Positive respo…" at bounding box center [744, 303] width 640 height 138
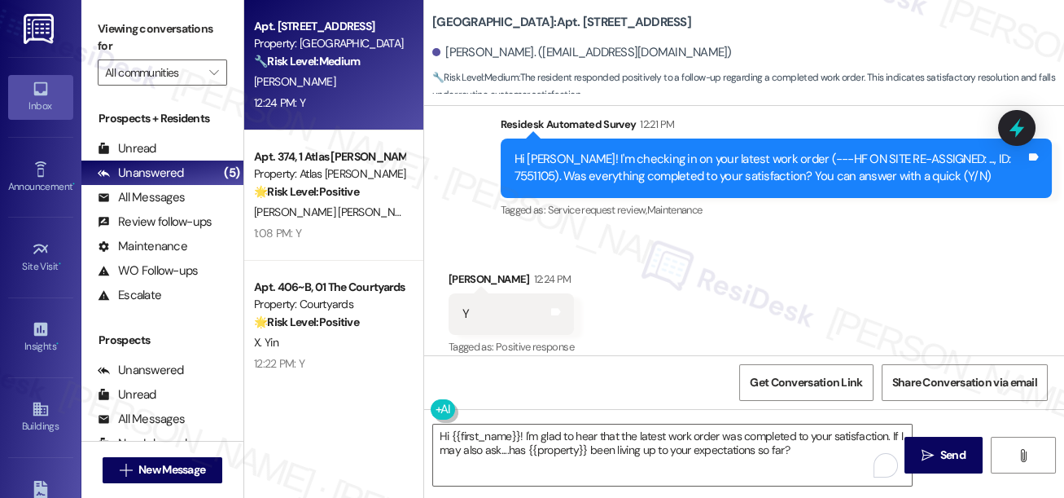
click at [865, 313] on div "Received via SMS Kadin Fang 12:24 PM Y Tags and notes Tagged as: Positive respo…" at bounding box center [744, 303] width 640 height 138
click at [941, 462] on span "Send" at bounding box center [953, 454] width 25 height 17
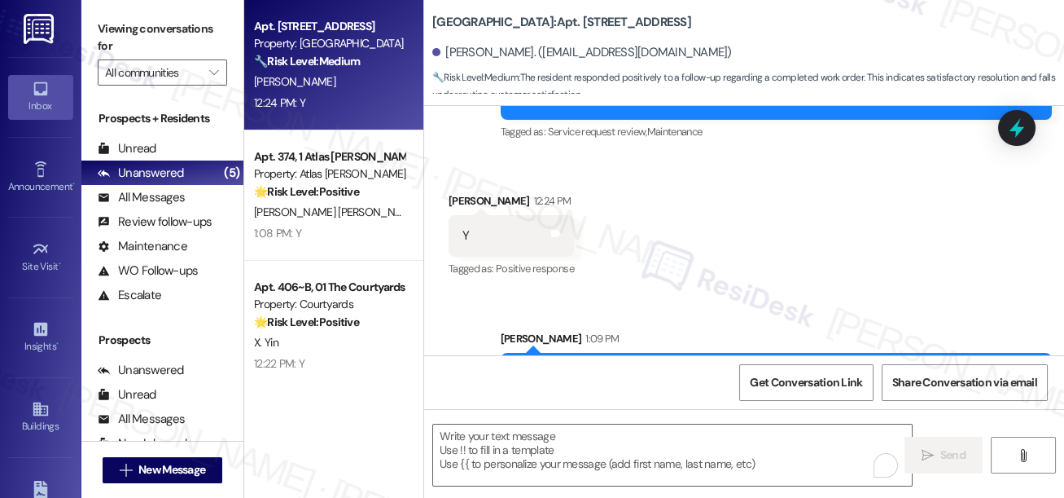
scroll to position [2141, 0]
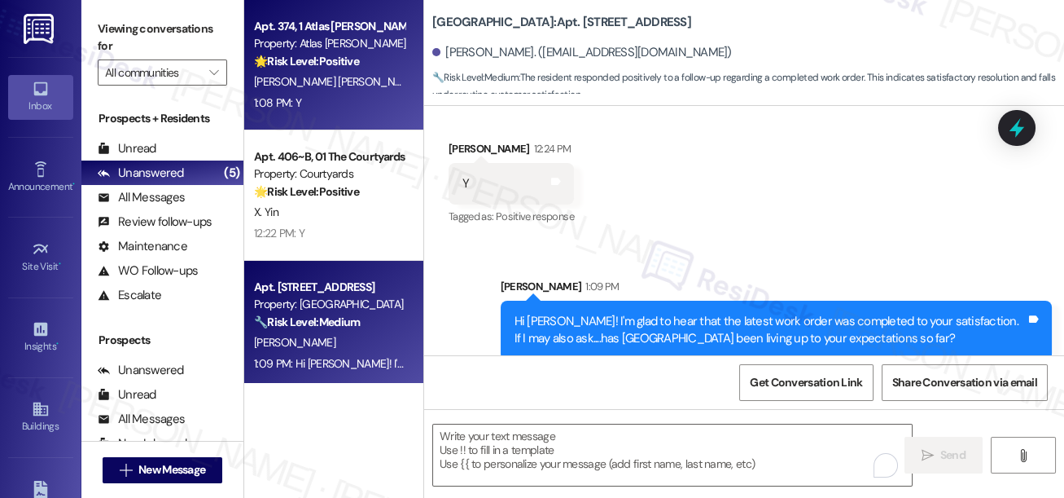
click at [297, 87] on span "[PERSON_NAME] [PERSON_NAME]" at bounding box center [339, 81] width 170 height 15
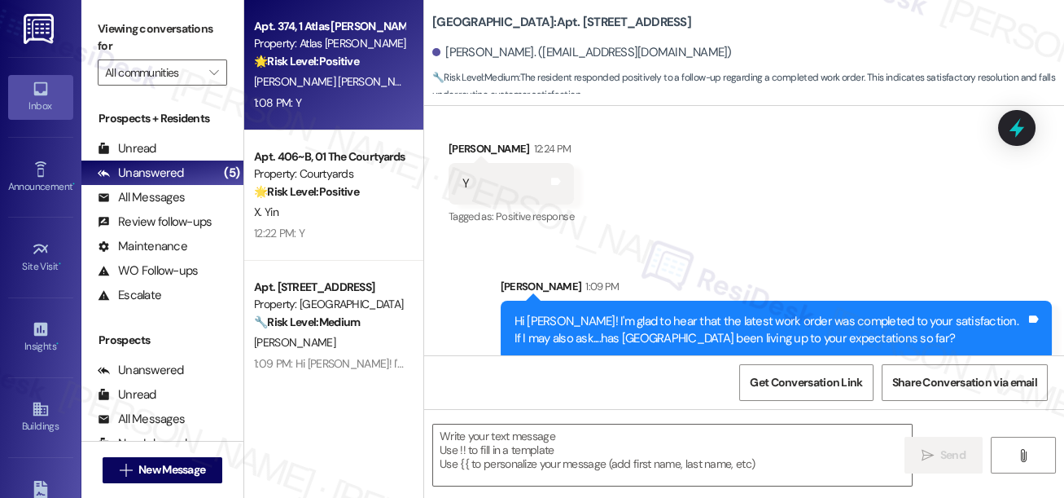
type textarea "Fetching suggested responses. Please feel free to read through the conversation…"
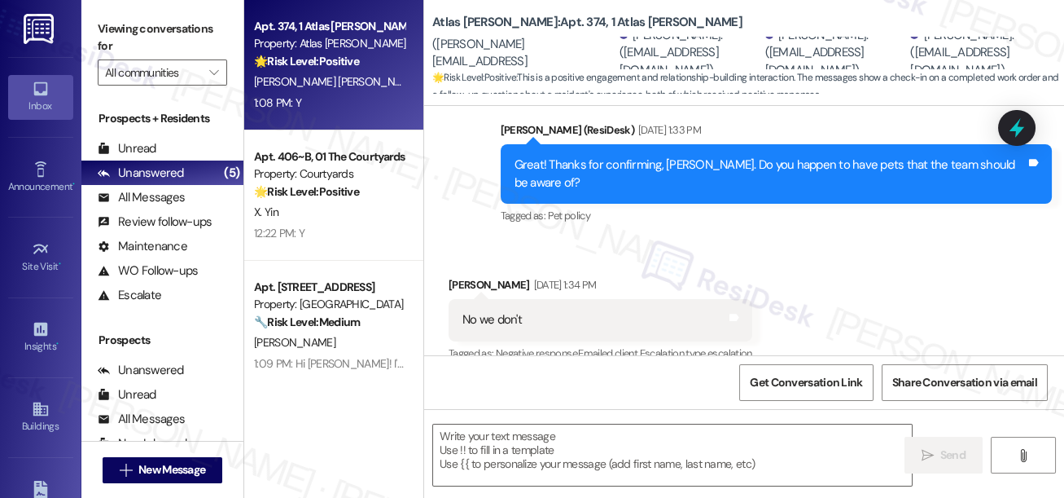
type textarea "Fetching suggested responses. Please feel free to read through the conversation…"
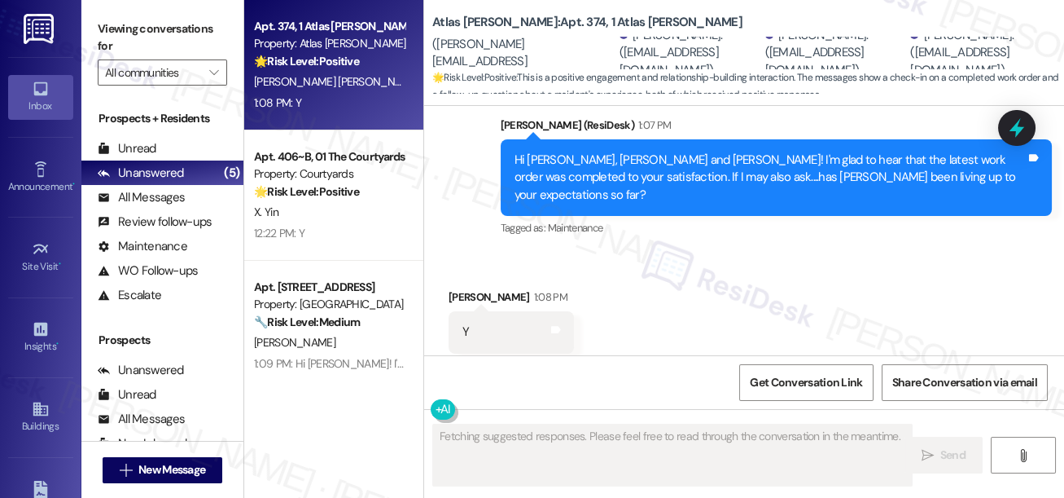
scroll to position [3303, 0]
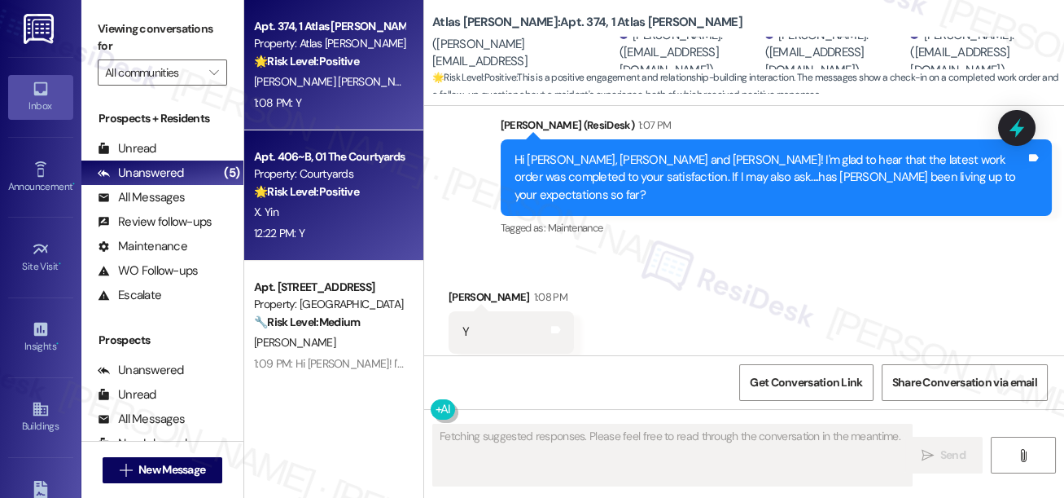
click at [371, 243] on div "12:22 PM: Y 12:22 PM: Y" at bounding box center [329, 233] width 154 height 20
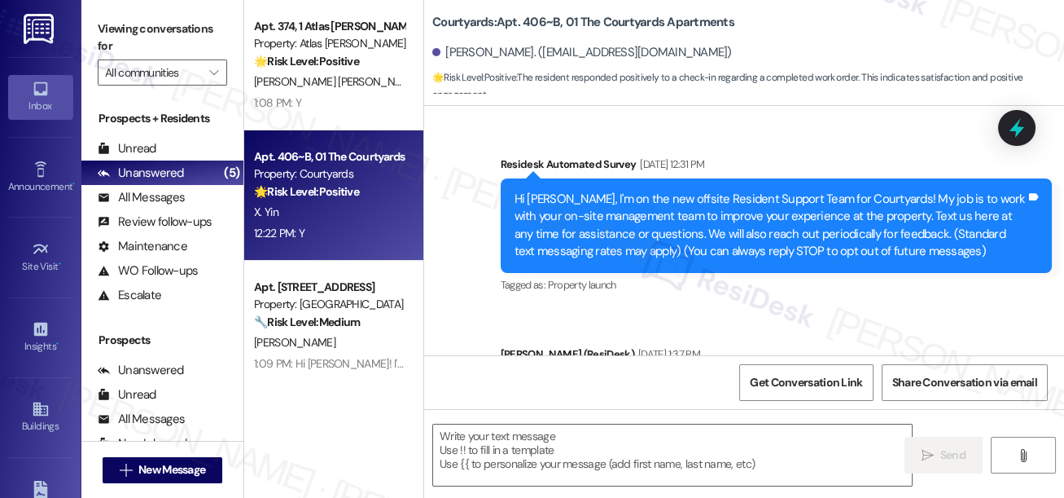
type textarea "Fetching suggested responses. Please feel free to read through the conversation…"
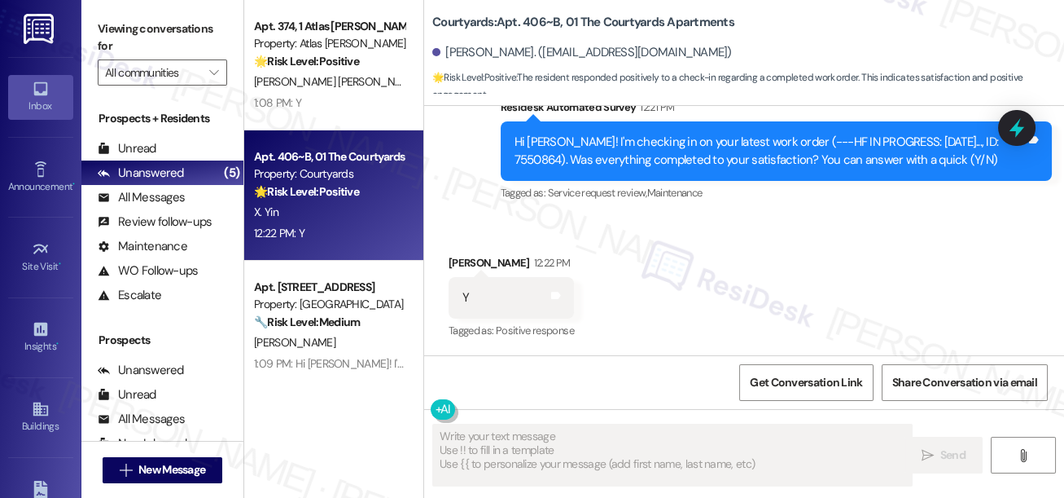
scroll to position [1802, 0]
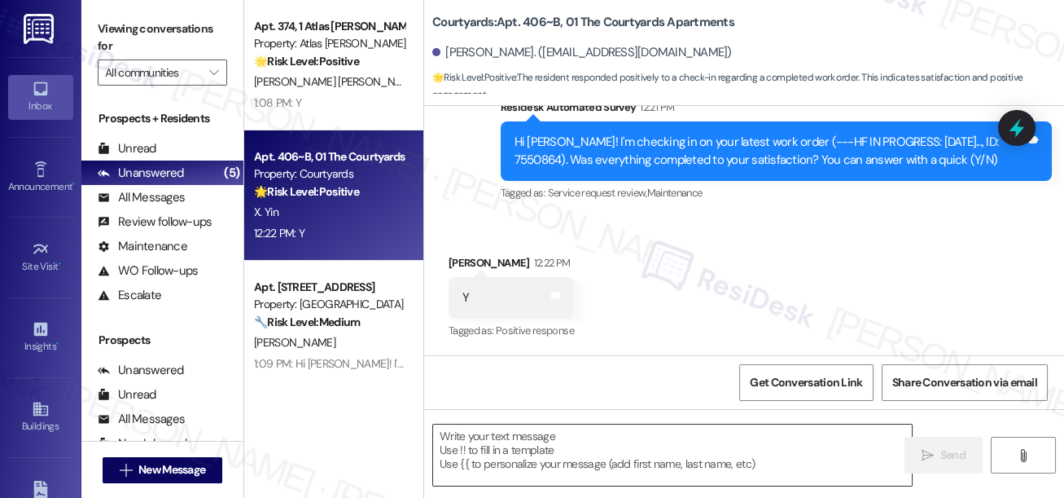
click at [560, 463] on textarea at bounding box center [672, 454] width 479 height 61
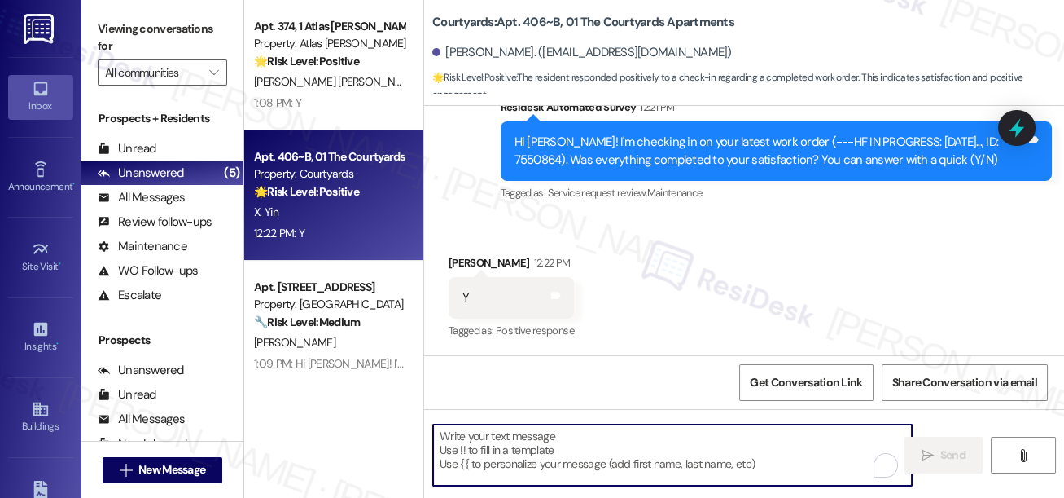
paste textarea "Hi {{first_name}}! I'm glad to hear that the latest work order was completed to…"
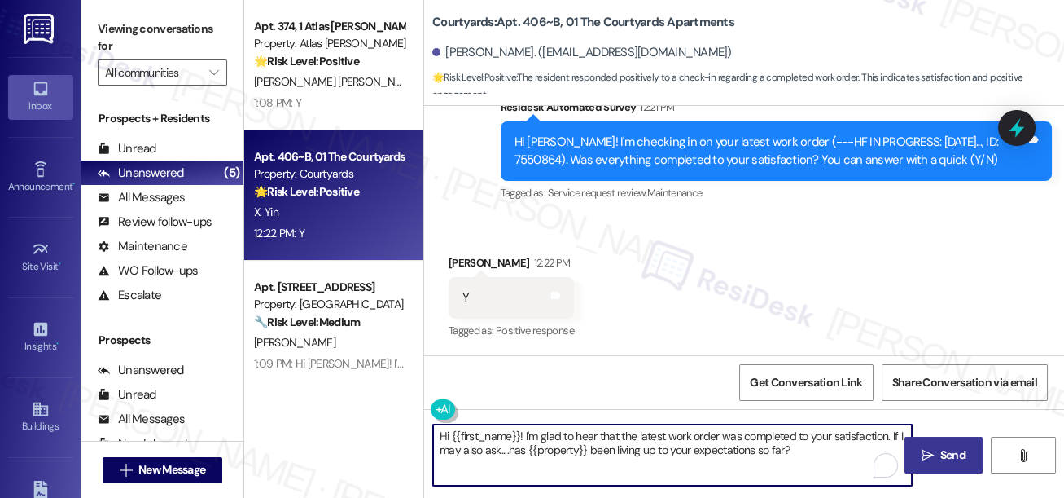
type textarea "Hi {{first_name}}! I'm glad to hear that the latest work order was completed to…"
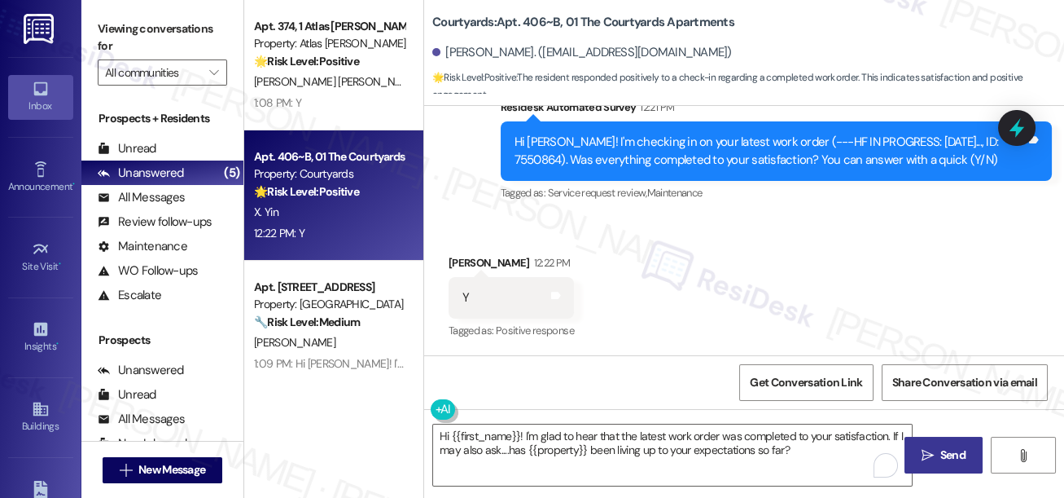
click at [925, 458] on icon "" at bounding box center [928, 455] width 12 height 13
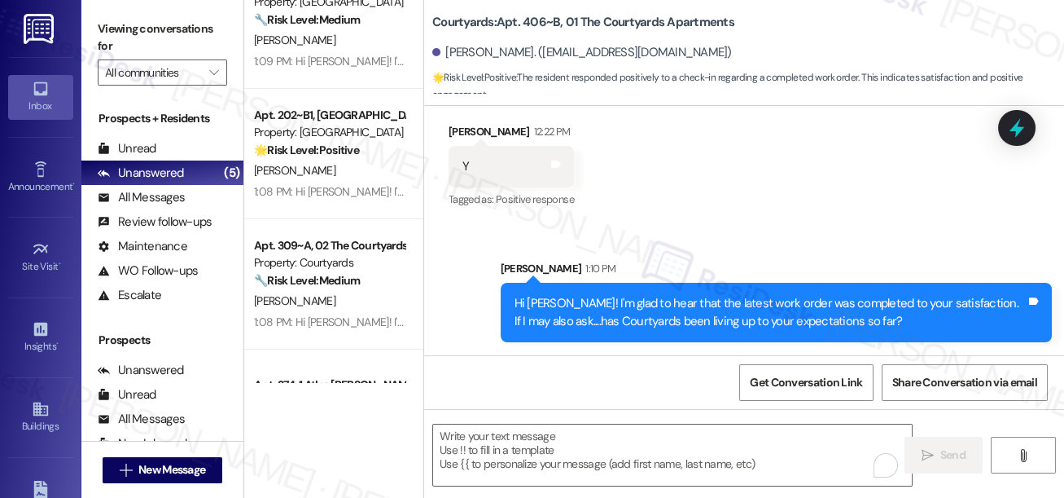
scroll to position [269, 0]
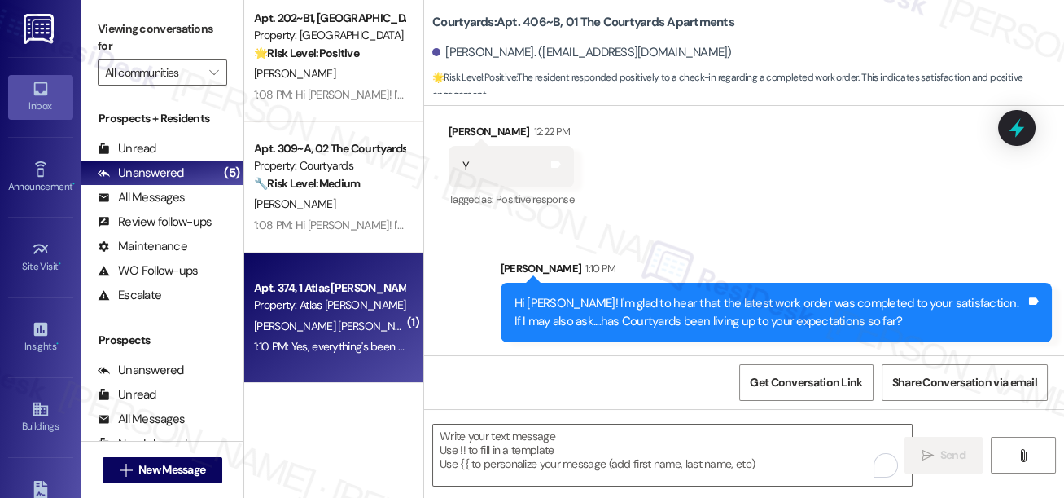
click at [349, 339] on div "1:10 PM: Yes, everything's been good so far 1:10 PM: Yes, everything's been goo…" at bounding box center [353, 346] width 198 height 15
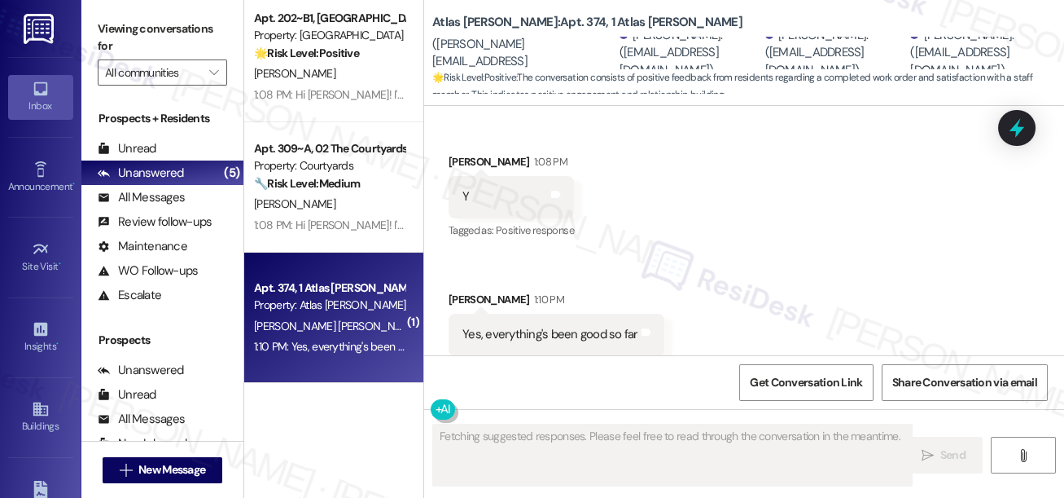
scroll to position [3440, 0]
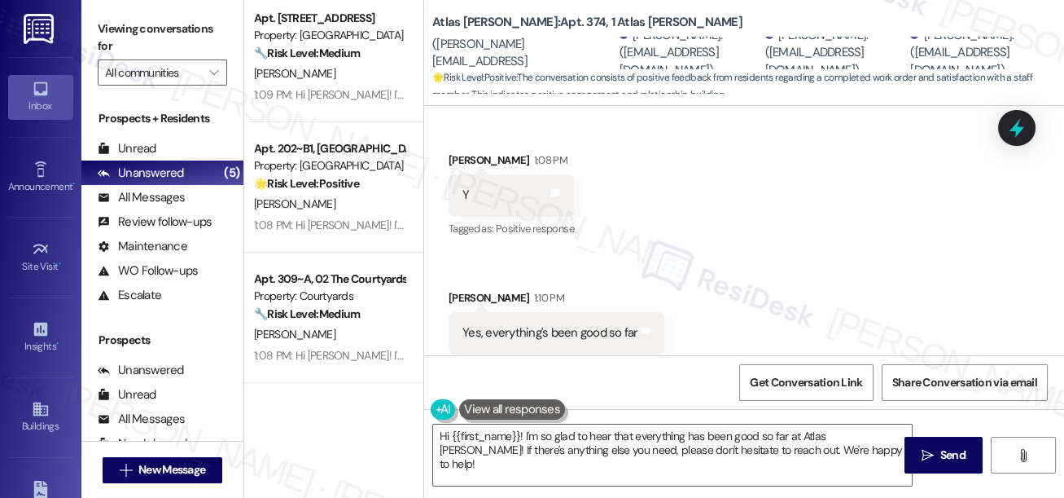
click at [122, 33] on label "Viewing conversations for" at bounding box center [162, 37] width 129 height 43
click at [559, 453] on textarea "Hi {{first_name}}! I'm so glad to hear that everything has been good so far at …" at bounding box center [672, 454] width 479 height 61
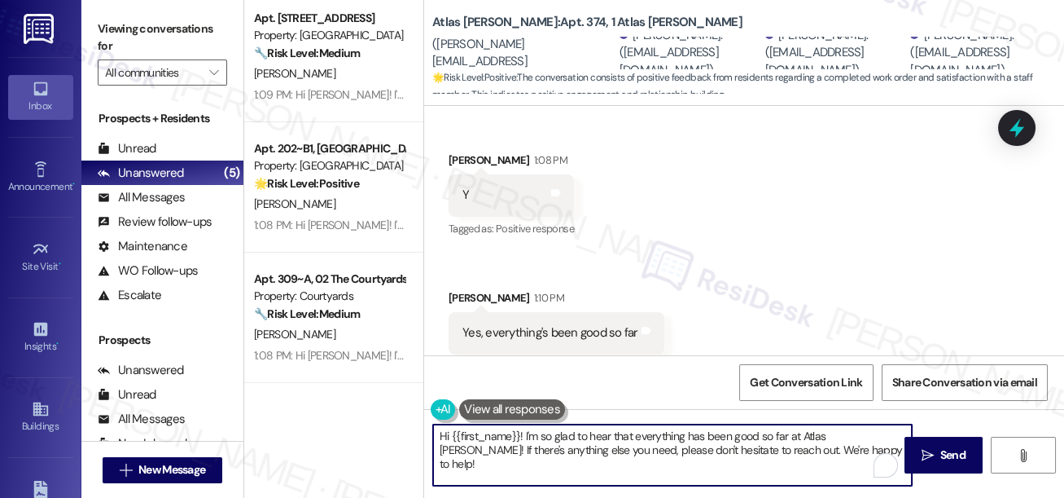
click at [559, 453] on textarea "Hi {{first_name}}! I'm so glad to hear that everything has been good so far at …" at bounding box center [672, 454] width 479 height 61
click at [620, 442] on textarea "Hi {{first_name}}! I'm so glad to hear that everything has been good so far at …" at bounding box center [672, 454] width 479 height 61
paste textarea "That’s awesome to hear, [PERSON_NAME]! Thank you! If you don’t mind, would you …"
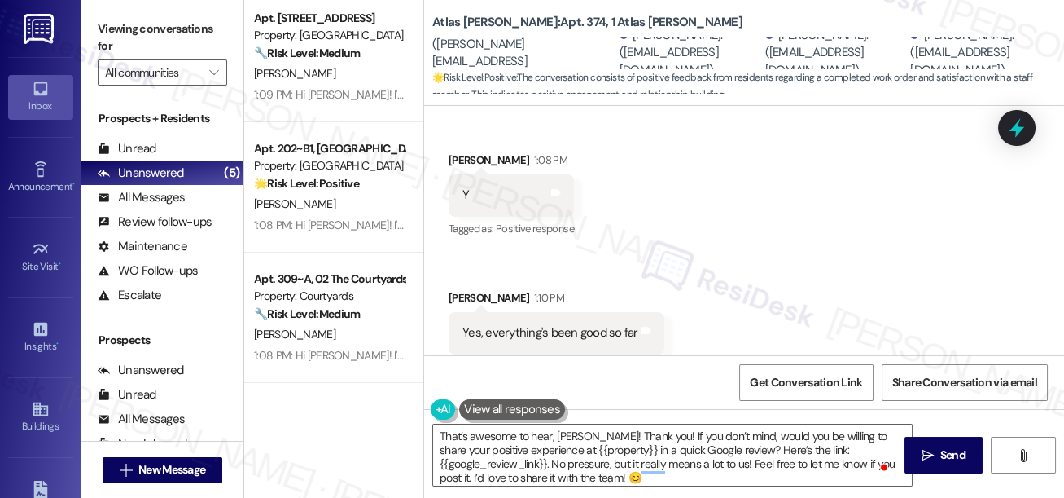
click at [470, 151] on div "[PERSON_NAME] 1:08 PM" at bounding box center [511, 162] width 125 height 23
copy div "[PERSON_NAME]"
click at [577, 430] on textarea "That’s awesome to hear, [PERSON_NAME]! Thank you! If you don’t mind, would you …" at bounding box center [672, 454] width 479 height 61
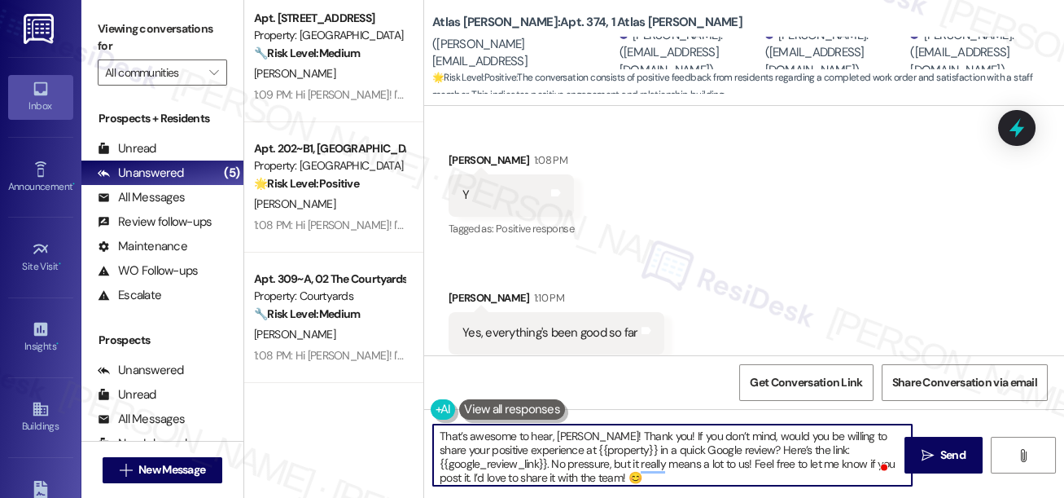
click at [577, 430] on textarea "That’s awesome to hear, [PERSON_NAME]! Thank you! If you don’t mind, would you …" at bounding box center [672, 454] width 479 height 61
paste textarea "[PERSON_NAME]"
click at [477, 289] on div "[PERSON_NAME] 1:10 PM" at bounding box center [557, 300] width 216 height 23
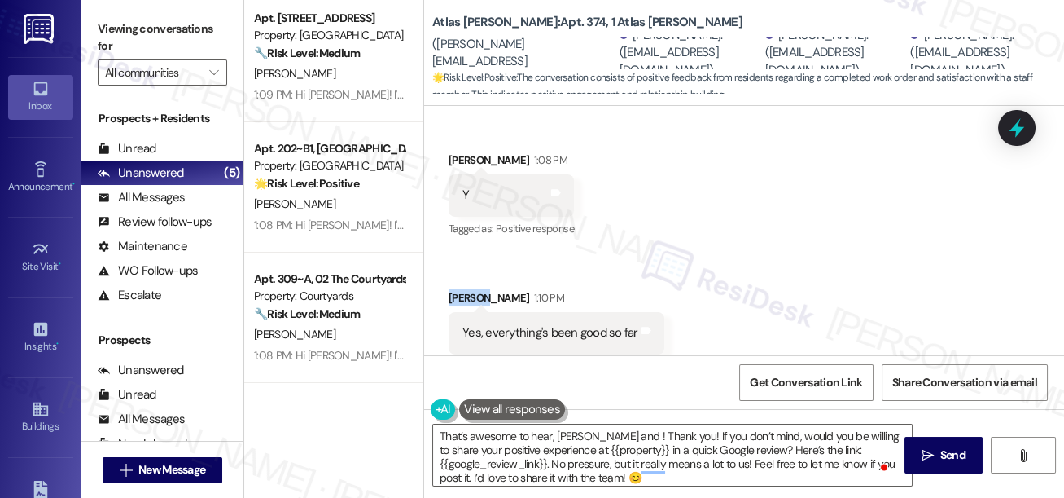
click at [477, 289] on div "[PERSON_NAME] 1:10 PM" at bounding box center [557, 300] width 216 height 23
copy div "Maksym"
click at [607, 435] on textarea "That’s awesome to hear, [PERSON_NAME] and ! Thank you! If you don’t mind, would…" at bounding box center [672, 454] width 479 height 61
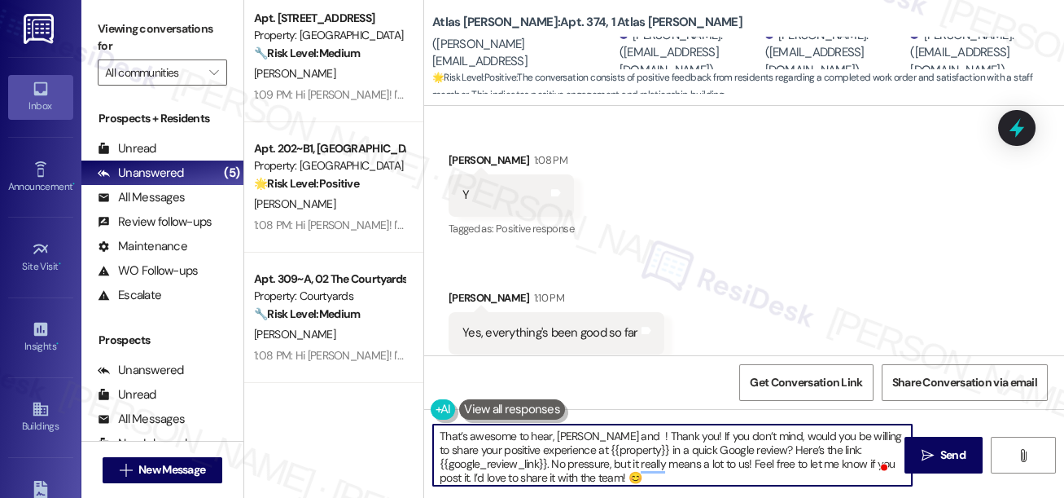
paste textarea "Maksym"
click at [515, 411] on button at bounding box center [512, 409] width 106 height 20
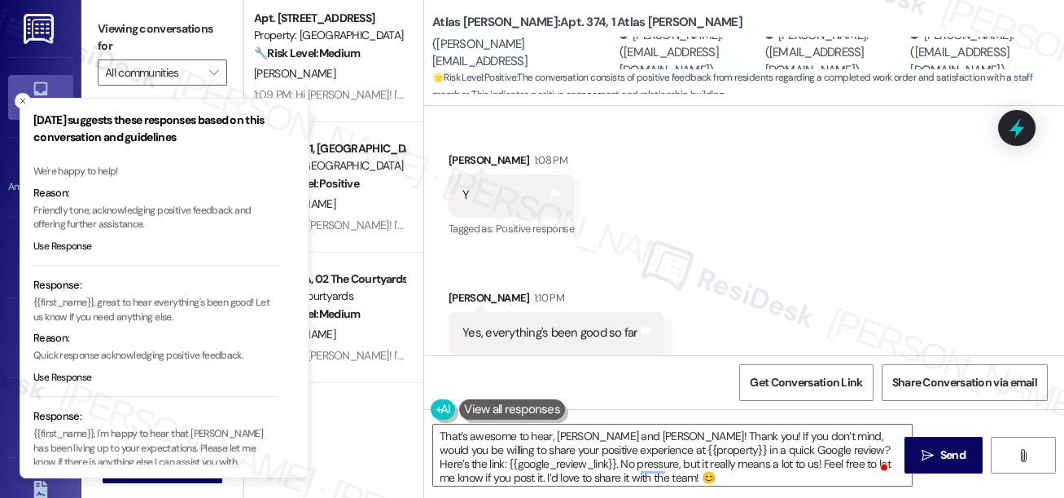
scroll to position [173, 0]
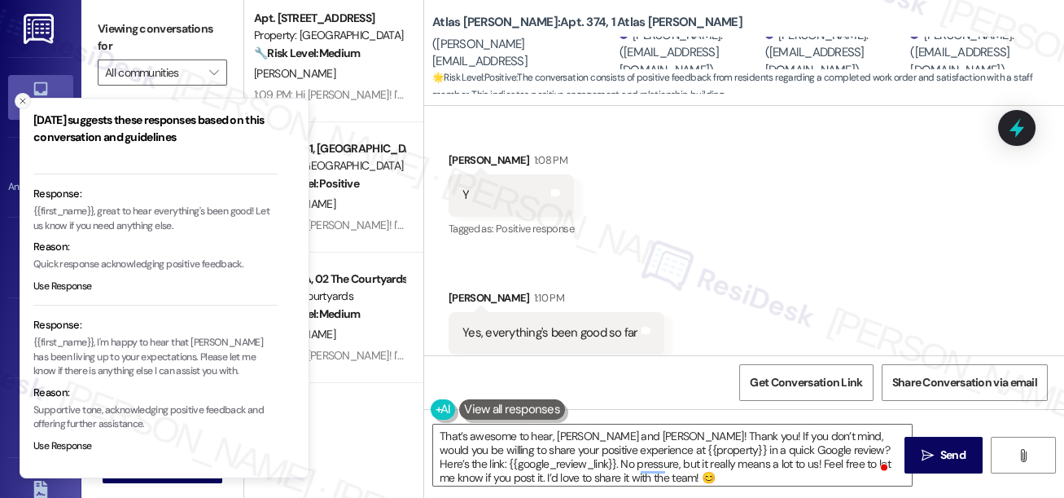
click at [21, 104] on icon "Close toast" at bounding box center [23, 101] width 10 height 10
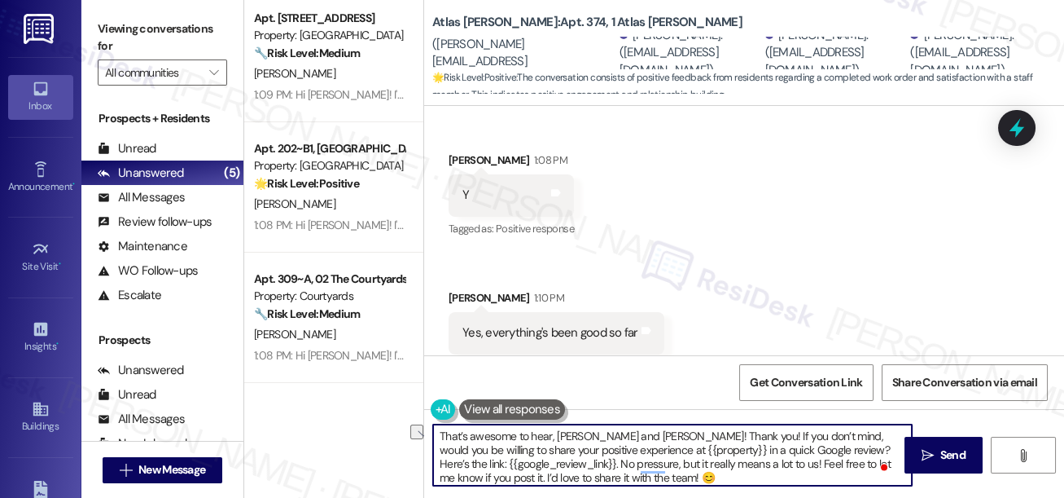
drag, startPoint x: 600, startPoint y: 450, endPoint x: 671, endPoint y: 445, distance: 71.0
click at [671, 445] on textarea "That’s awesome to hear, [PERSON_NAME] and [PERSON_NAME]! Thank you! If you don’…" at bounding box center [672, 454] width 479 height 61
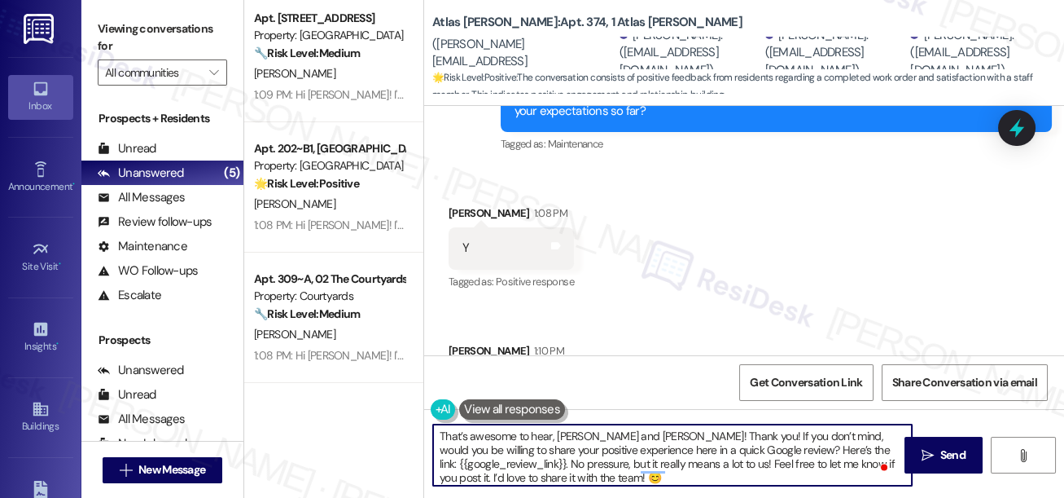
scroll to position [3441, 0]
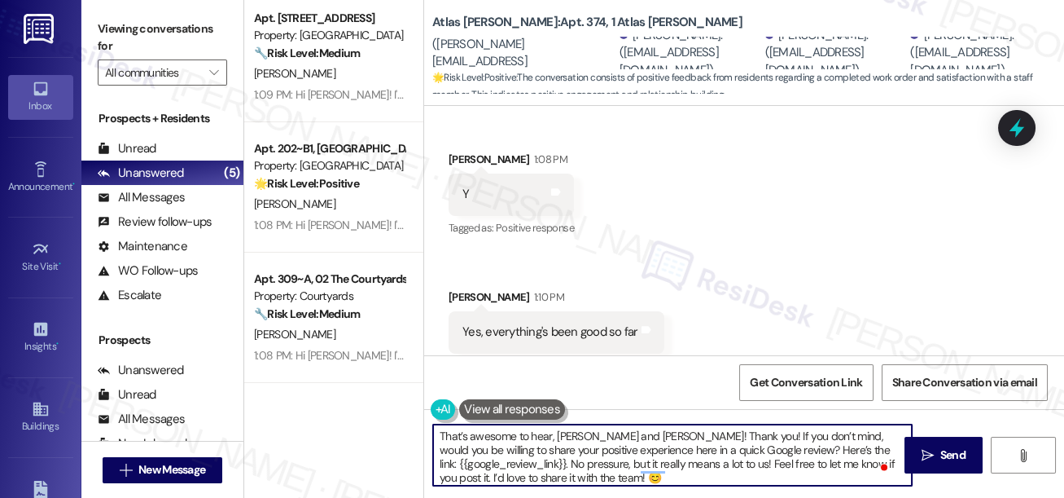
click at [524, 459] on textarea "That’s awesome to hear, [PERSON_NAME] and [PERSON_NAME]! Thank you! If you don’…" at bounding box center [672, 454] width 479 height 61
click at [560, 437] on textarea "That’s awesome to hear, [PERSON_NAME] and [PERSON_NAME]! Thank you! If you don’…" at bounding box center [672, 454] width 479 height 61
click at [686, 432] on textarea "That’s awesome to hear, [PERSON_NAME] and [PERSON_NAME]! Thank you! If you don’…" at bounding box center [672, 454] width 479 height 61
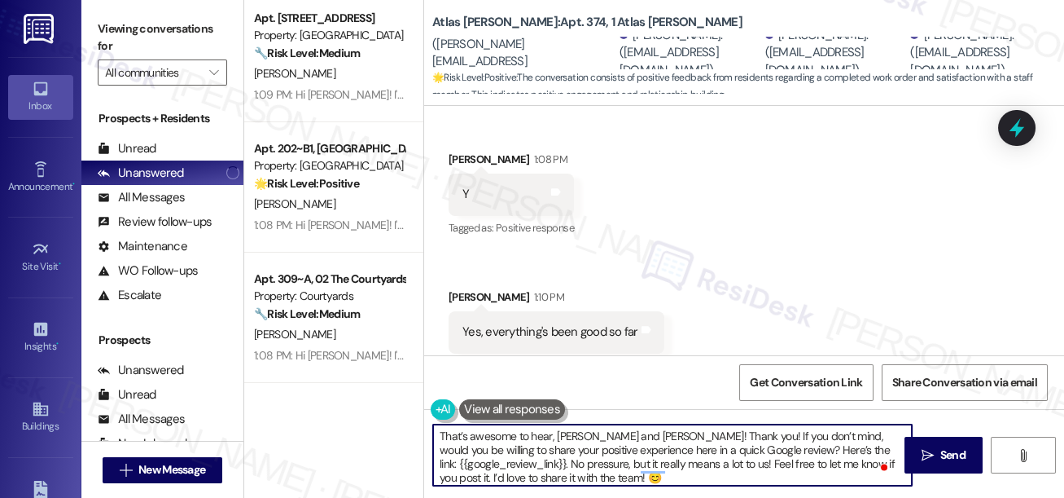
click at [686, 432] on textarea "That’s awesome to hear, [PERSON_NAME] and [PERSON_NAME]! Thank you! If you don’…" at bounding box center [672, 454] width 479 height 61
type textarea "That’s awesome to hear, [PERSON_NAME] and [PERSON_NAME]! Thank you! If you don’…"
click at [736, 251] on div "Received via SMS [PERSON_NAME] 1:08 PM Y Tags and notes Tagged as: Positive res…" at bounding box center [744, 251] width 640 height 275
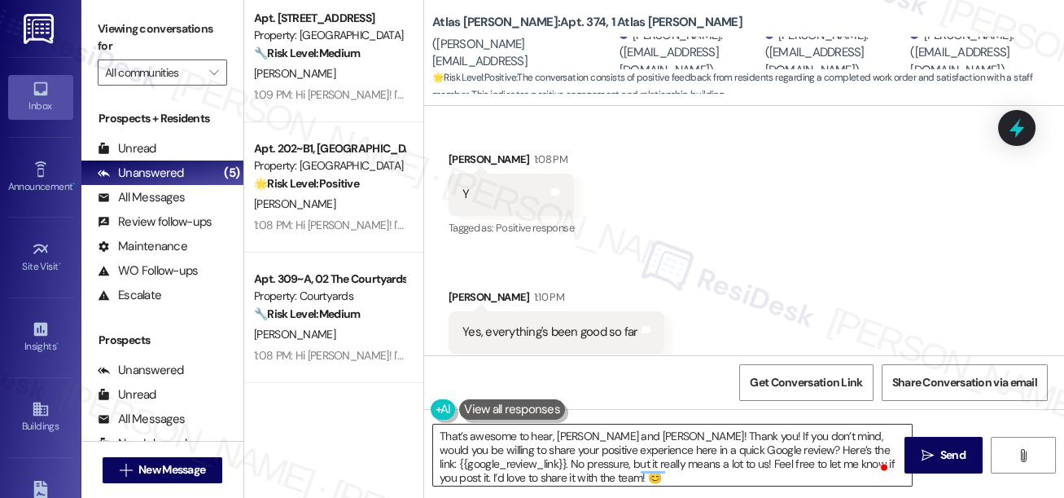
click at [553, 436] on textarea "That’s awesome to hear, [PERSON_NAME] and [PERSON_NAME]! Thank you! If you don’…" at bounding box center [672, 454] width 479 height 61
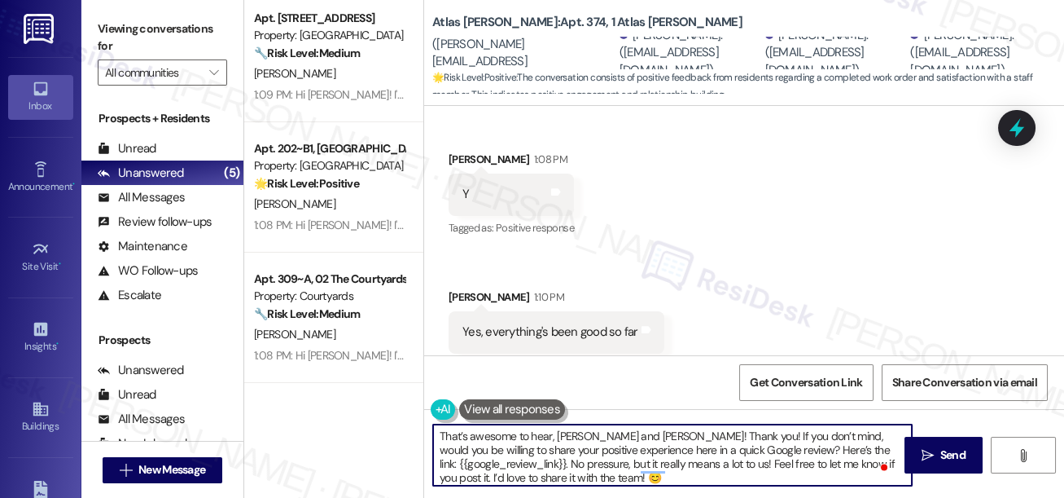
click at [553, 436] on textarea "That’s awesome to hear, [PERSON_NAME] and [PERSON_NAME]! Thank you! If you don’…" at bounding box center [672, 454] width 479 height 61
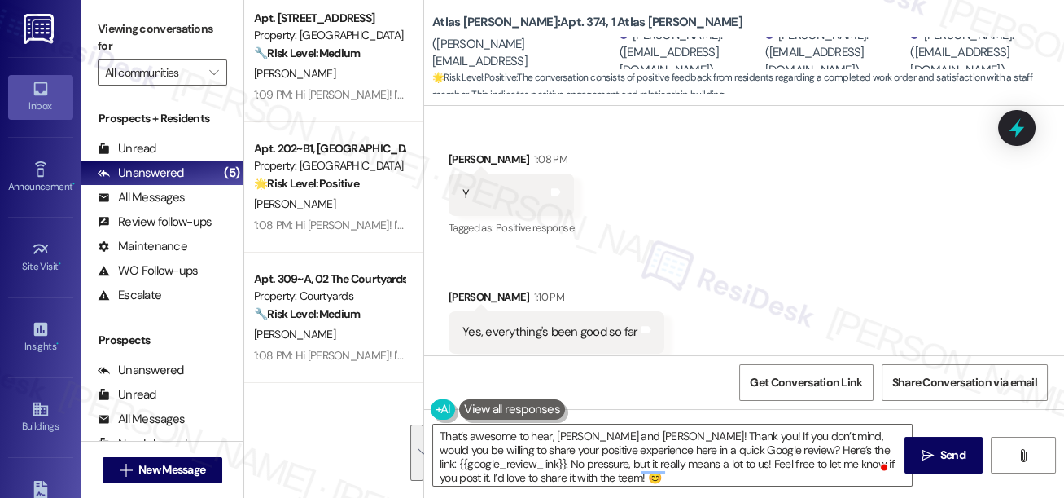
click at [701, 305] on div "Received via SMS [PERSON_NAME] 1:08 PM Y Tags and notes Tagged as: Positive res…" at bounding box center [744, 251] width 640 height 275
click at [586, 445] on textarea "That’s awesome to hear, [PERSON_NAME] and [PERSON_NAME]! Thank you! If you don’…" at bounding box center [672, 454] width 479 height 61
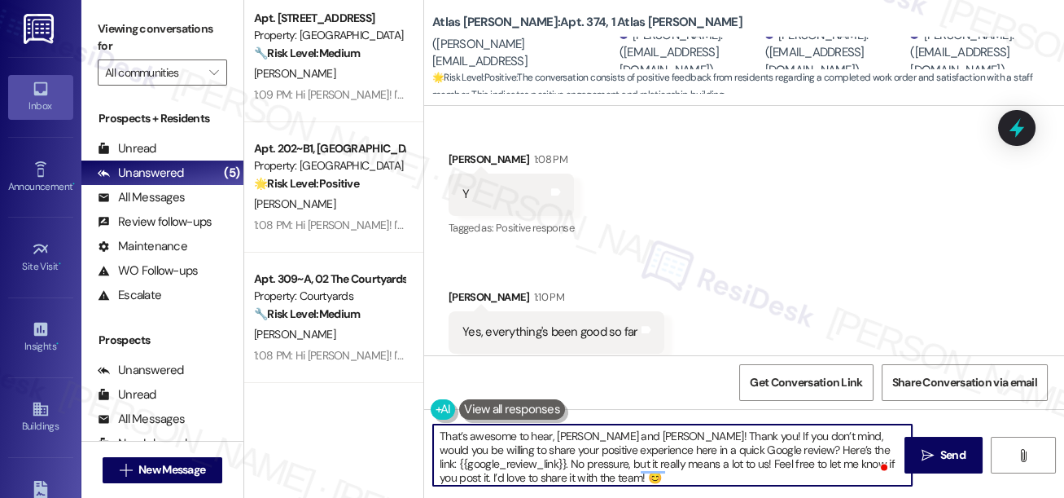
click at [586, 445] on textarea "That’s awesome to hear, [PERSON_NAME] and [PERSON_NAME]! Thank you! If you don’…" at bounding box center [672, 454] width 479 height 61
click at [712, 474] on textarea "That’s awesome to hear, [PERSON_NAME] and [PERSON_NAME]! Thank you! If you don’…" at bounding box center [672, 454] width 479 height 61
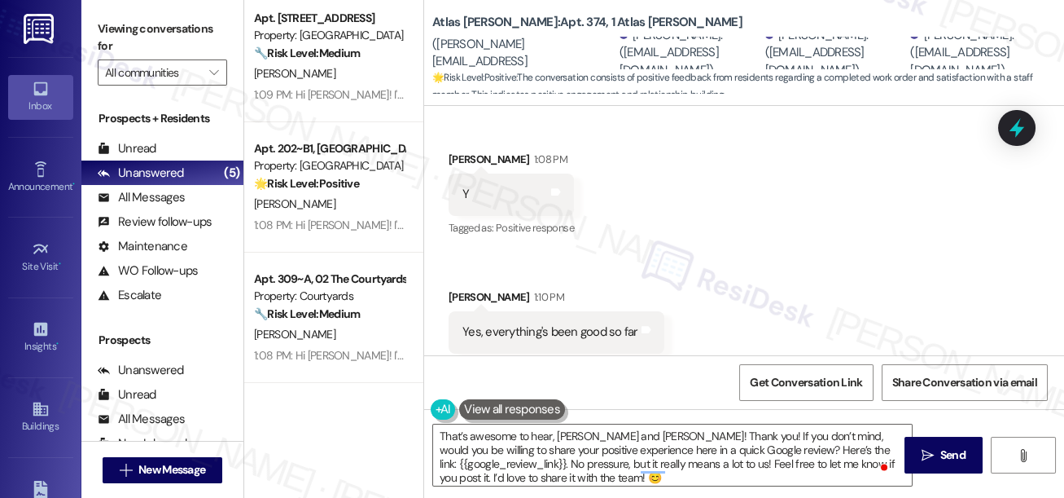
scroll to position [0, 0]
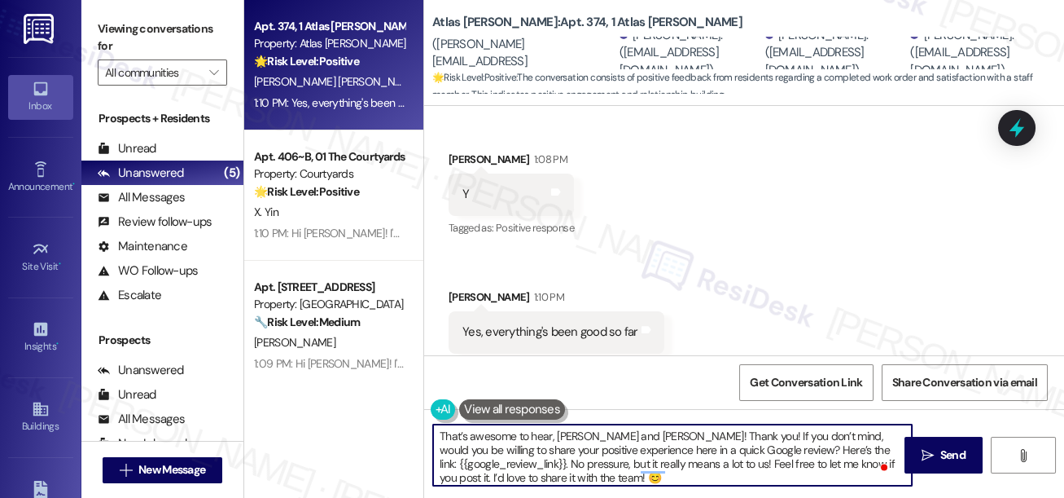
click at [610, 445] on textarea "That’s awesome to hear, [PERSON_NAME] and [PERSON_NAME]! Thank you! If you don’…" at bounding box center [672, 454] width 479 height 61
click at [735, 323] on div "Received via SMS [PERSON_NAME] 1:08 PM Y Tags and notes Tagged as: Positive res…" at bounding box center [744, 251] width 640 height 275
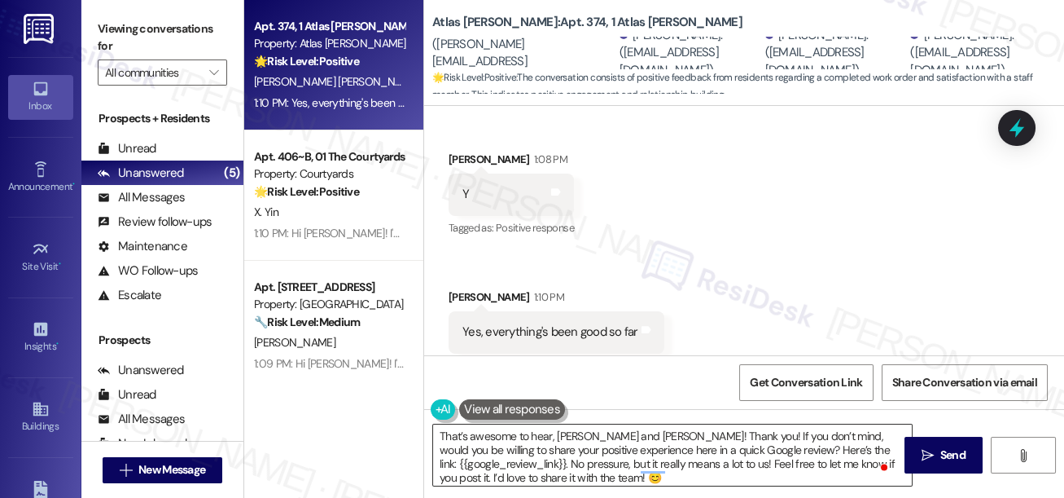
click at [550, 436] on textarea "That’s awesome to hear, [PERSON_NAME] and [PERSON_NAME]! Thank you! If you don’…" at bounding box center [672, 454] width 479 height 61
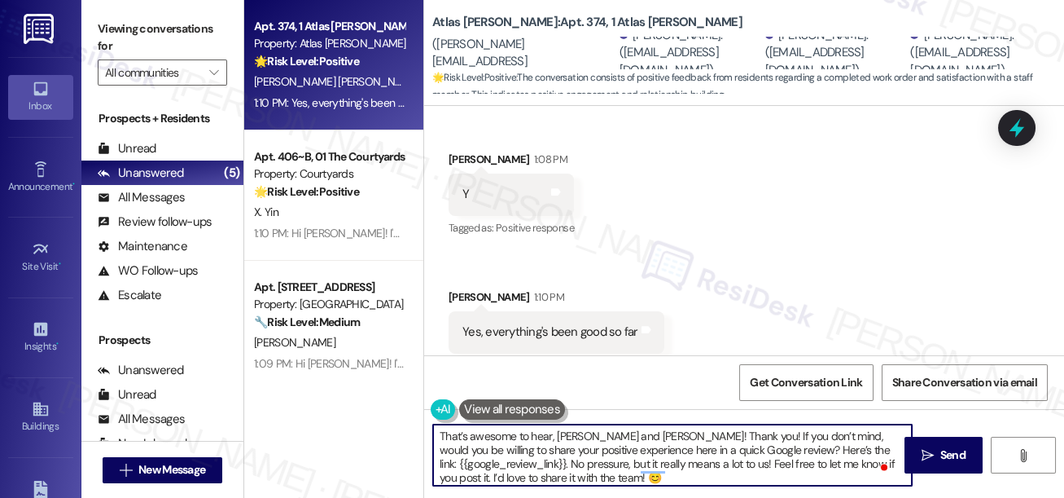
click at [550, 436] on textarea "That’s awesome to hear, [PERSON_NAME] and [PERSON_NAME]! Thank you! If you don’…" at bounding box center [672, 454] width 479 height 61
click at [597, 455] on textarea "That’s awesome to hear, [PERSON_NAME] and [PERSON_NAME]! Thank you! If you don’…" at bounding box center [672, 454] width 479 height 61
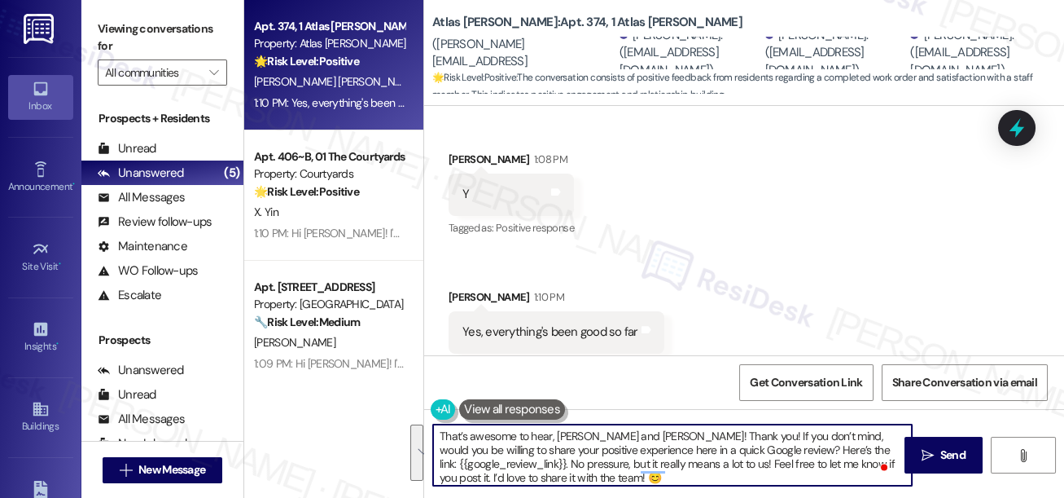
click at [645, 447] on textarea "That’s awesome to hear, [PERSON_NAME] and [PERSON_NAME]! Thank you! If you don’…" at bounding box center [672, 454] width 479 height 61
click at [529, 449] on textarea "That’s awesome to hear, [PERSON_NAME] and [PERSON_NAME]! Thank you! If you don’…" at bounding box center [672, 454] width 479 height 61
click at [772, 472] on textarea "That’s awesome to hear, [PERSON_NAME] and [PERSON_NAME]! Thank you! If you don’…" at bounding box center [672, 454] width 479 height 61
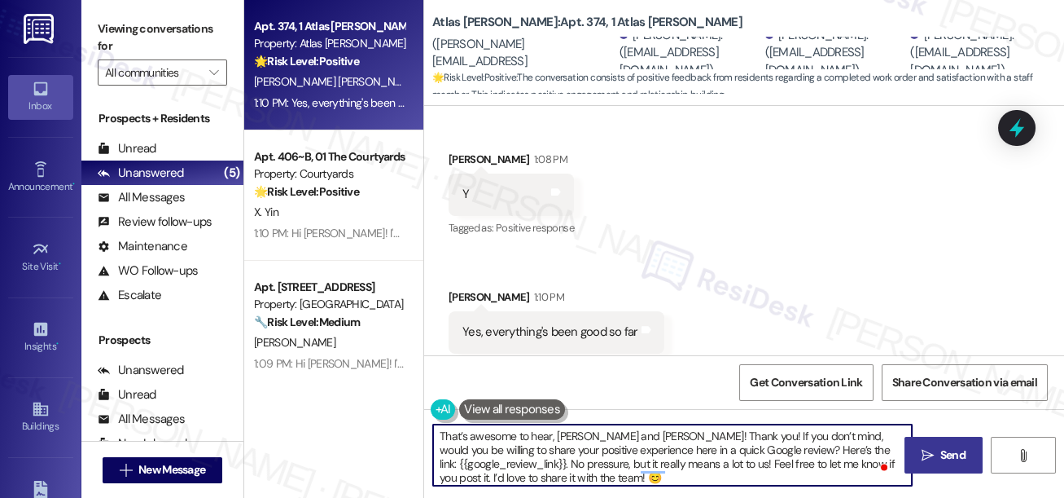
click at [941, 456] on span "Send" at bounding box center [953, 454] width 25 height 17
